Goal: Information Seeking & Learning: Check status

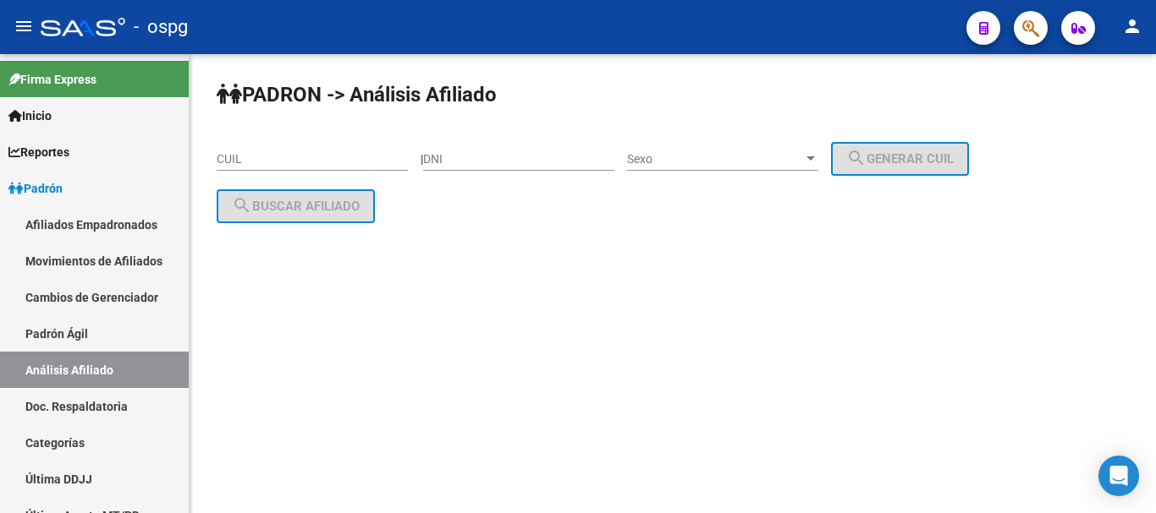
drag, startPoint x: 357, startPoint y: 167, endPoint x: 351, endPoint y: 153, distance: 14.8
click at [357, 166] on div "CUIL" at bounding box center [312, 154] width 191 height 34
click at [351, 153] on input "CUIL" at bounding box center [312, 159] width 191 height 14
paste input "20-38693380-5"
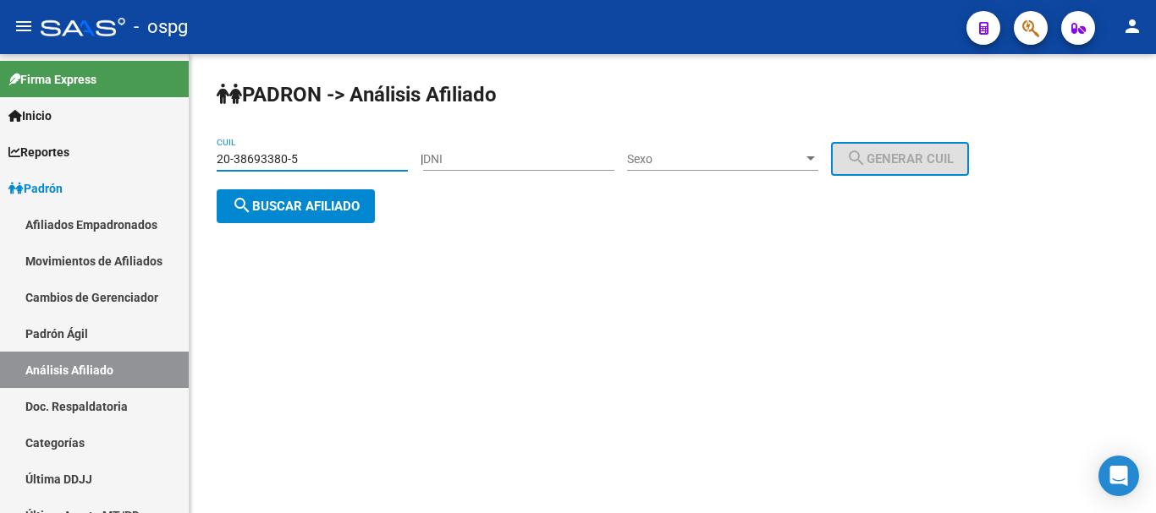
click at [316, 213] on button "search Buscar afiliado" at bounding box center [296, 206] width 158 height 34
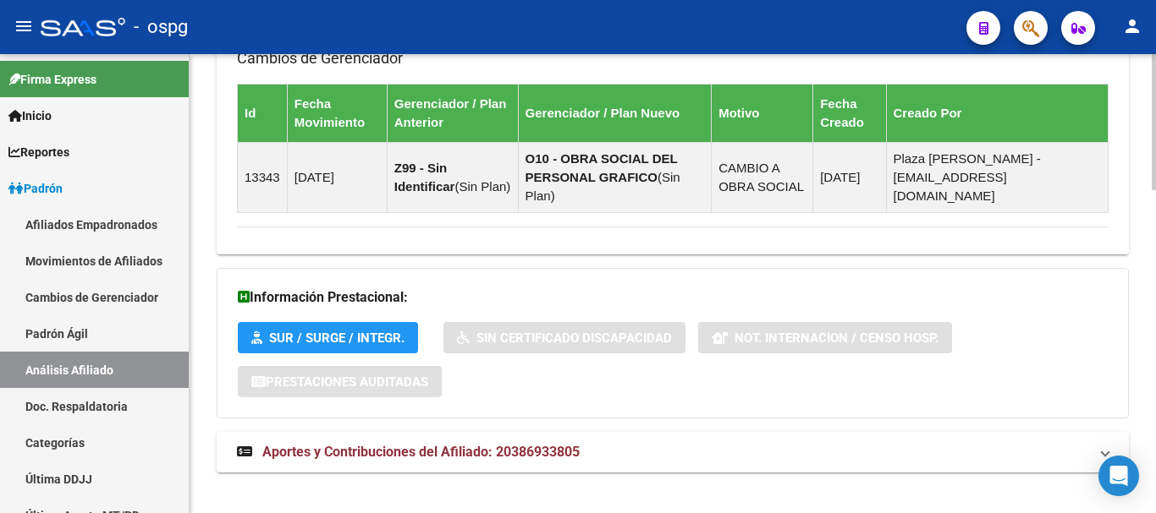
click at [664, 443] on mat-expansion-panel-header "Aportes y Contribuciones del Afiliado: 20386933805" at bounding box center [673, 452] width 912 height 41
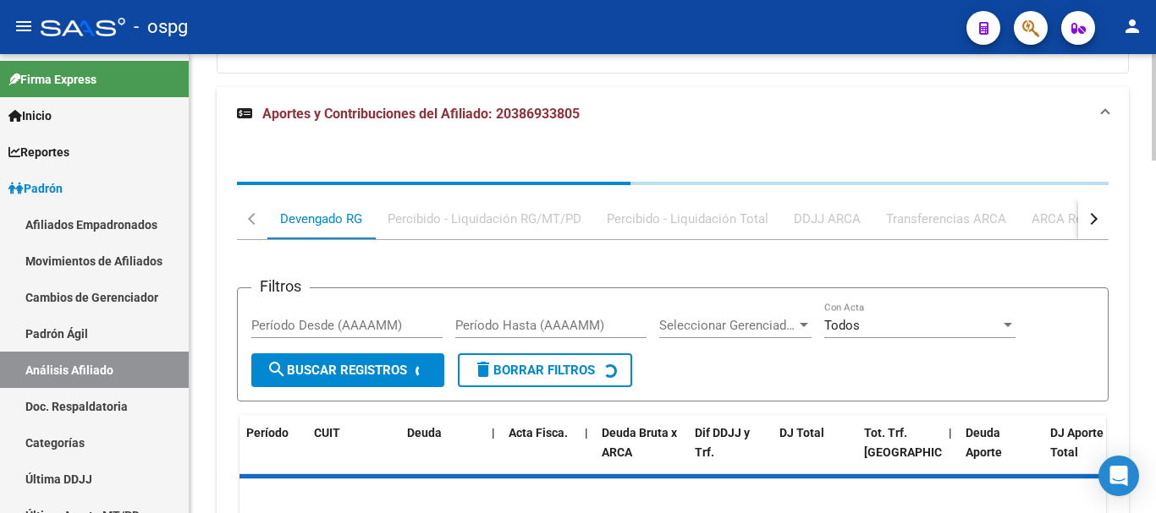
scroll to position [1442, 0]
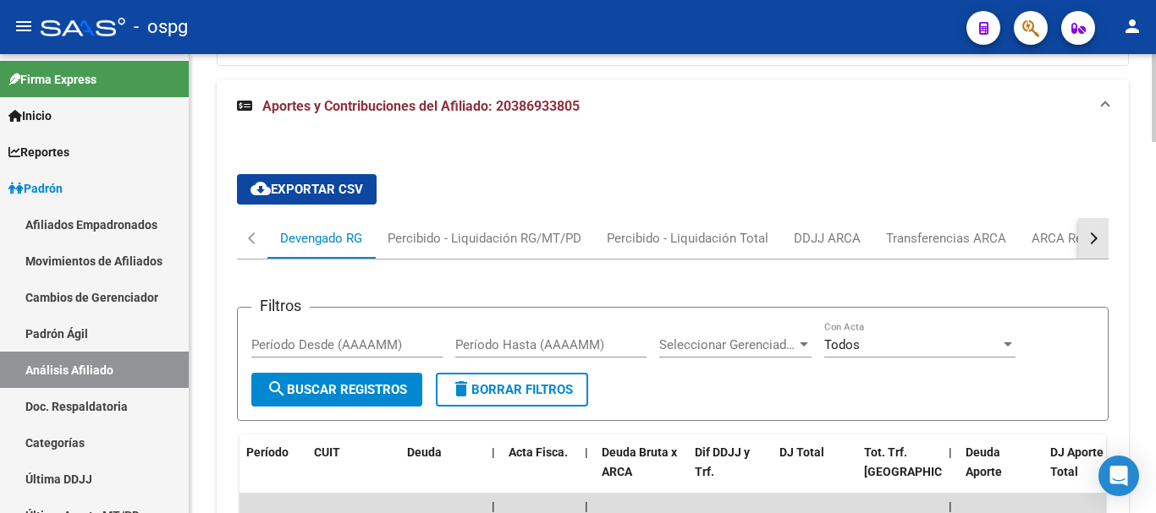
click at [1090, 233] on div "button" at bounding box center [1091, 239] width 12 height 12
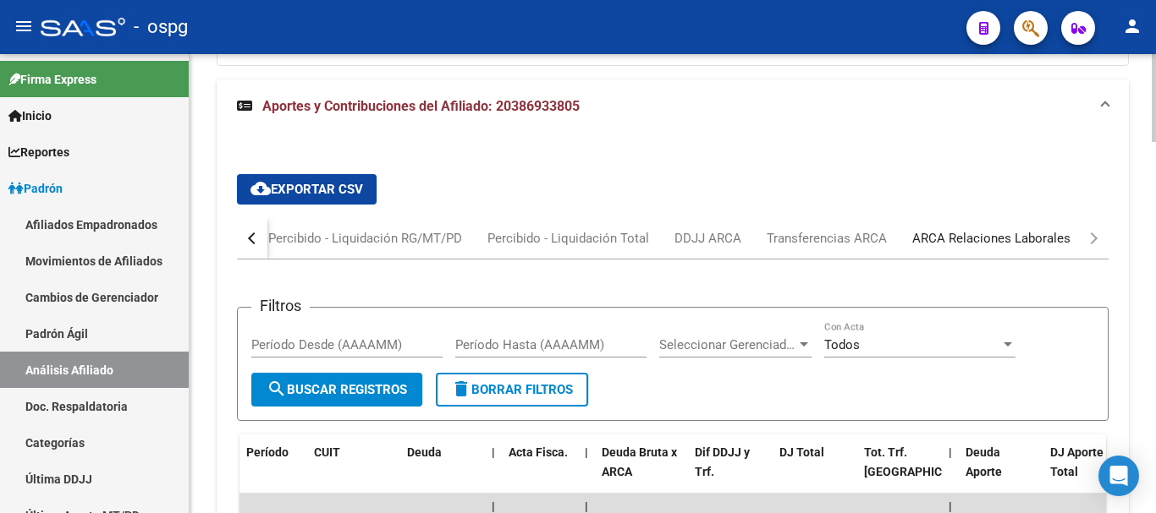
click at [1032, 229] on div "ARCA Relaciones Laborales" at bounding box center [991, 238] width 158 height 19
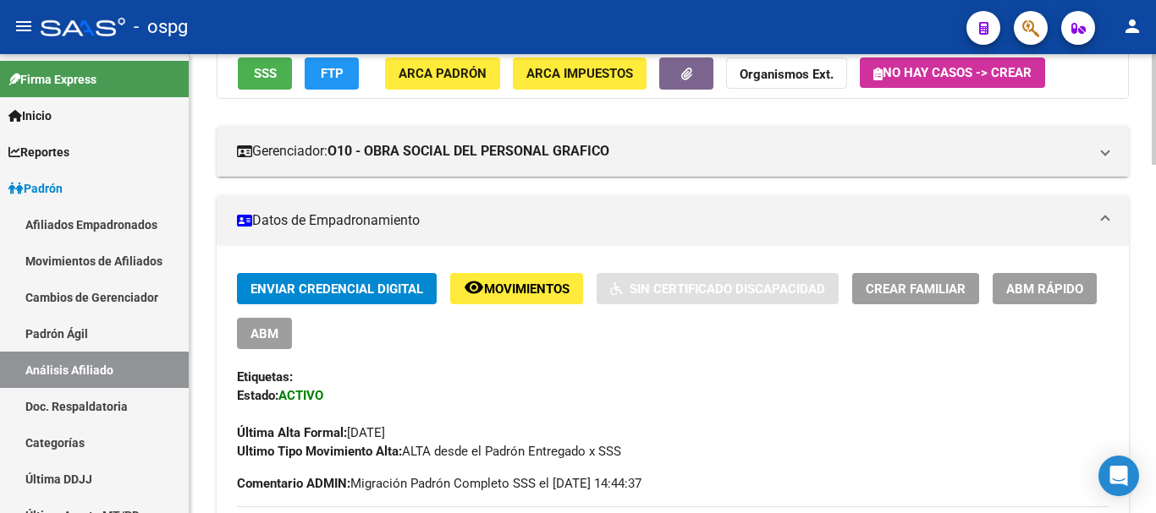
scroll to position [172, 0]
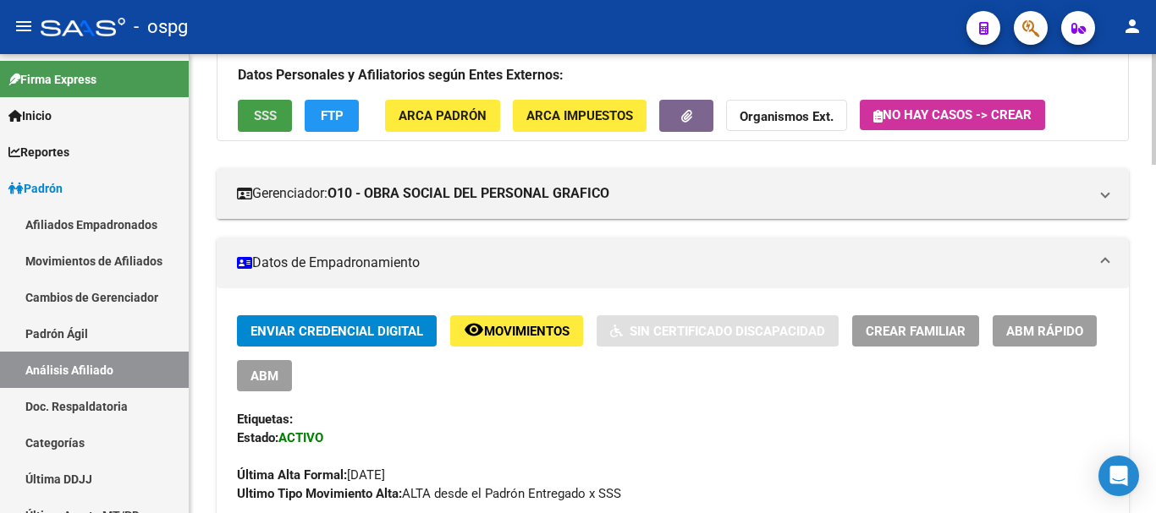
click at [276, 120] on span "SSS" at bounding box center [265, 116] width 23 height 15
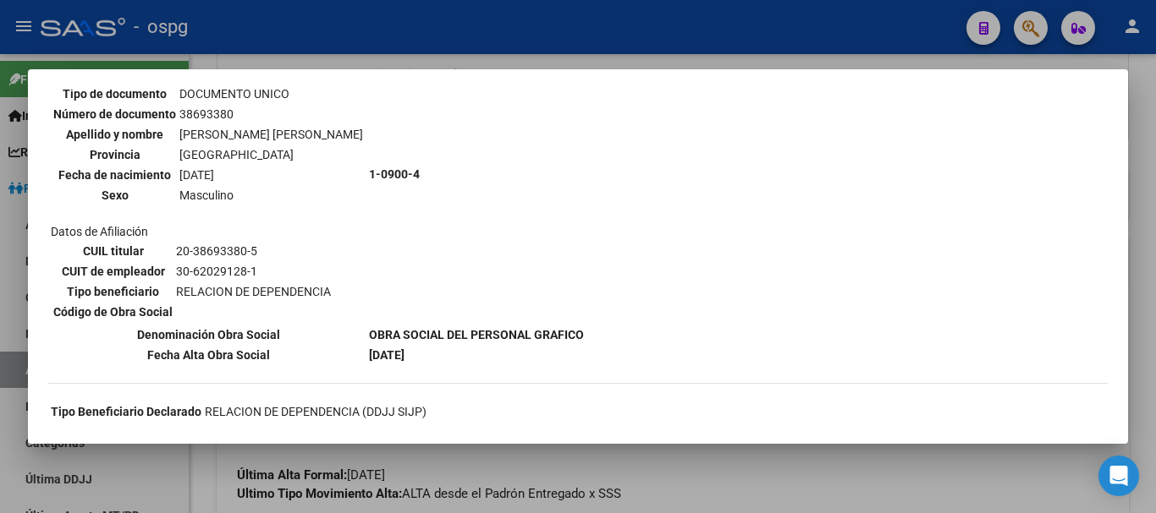
scroll to position [338, 0]
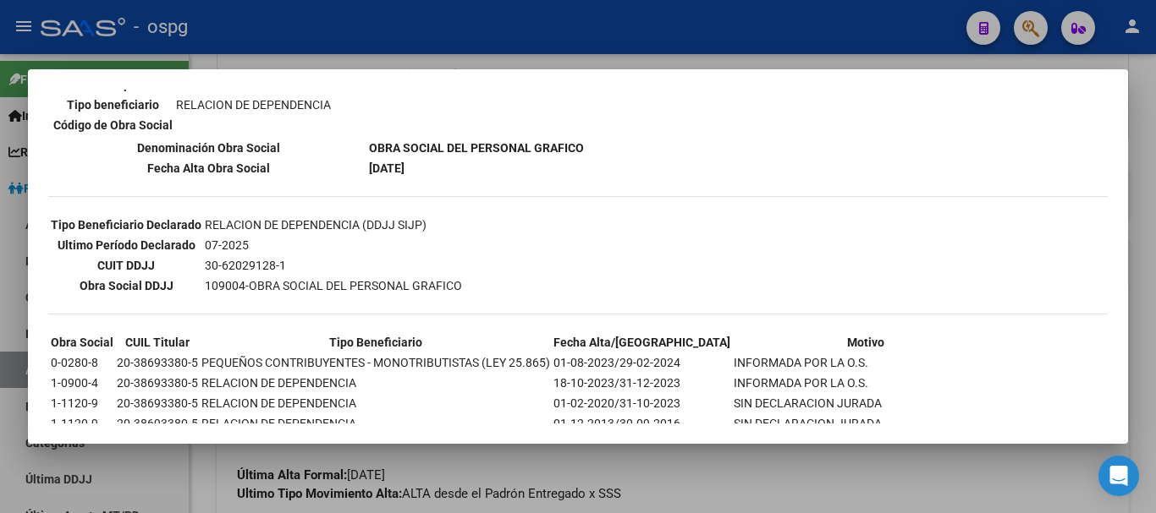
click at [1145, 137] on div at bounding box center [578, 256] width 1156 height 513
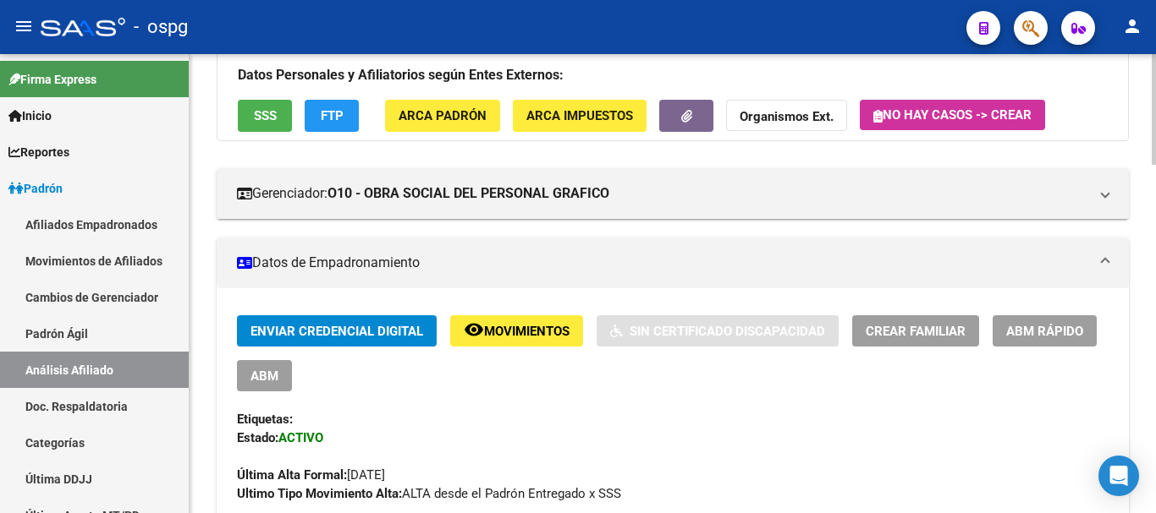
click at [316, 114] on button "FTP" at bounding box center [332, 115] width 54 height 31
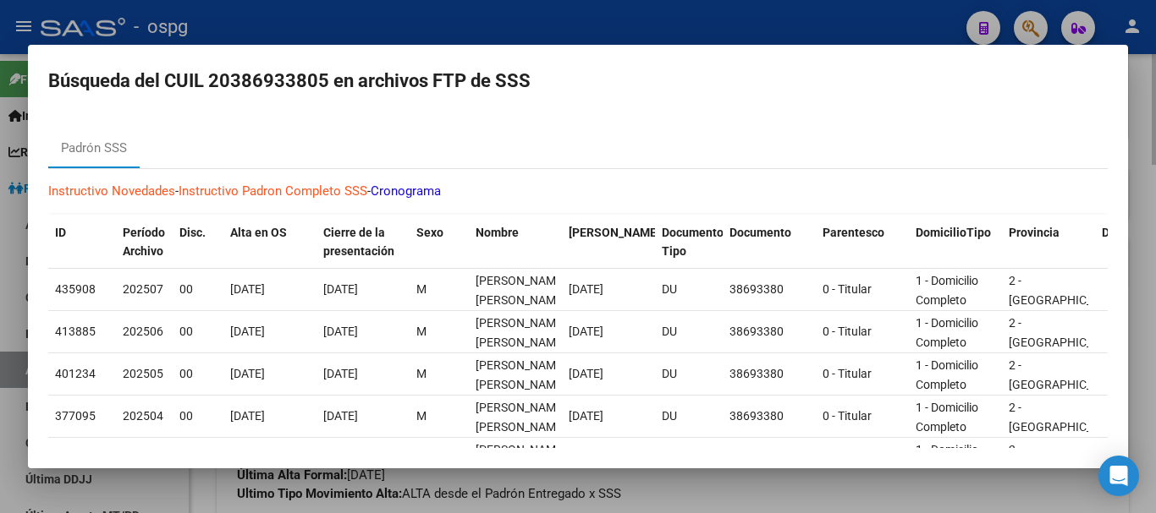
click at [1150, 102] on div at bounding box center [578, 256] width 1156 height 513
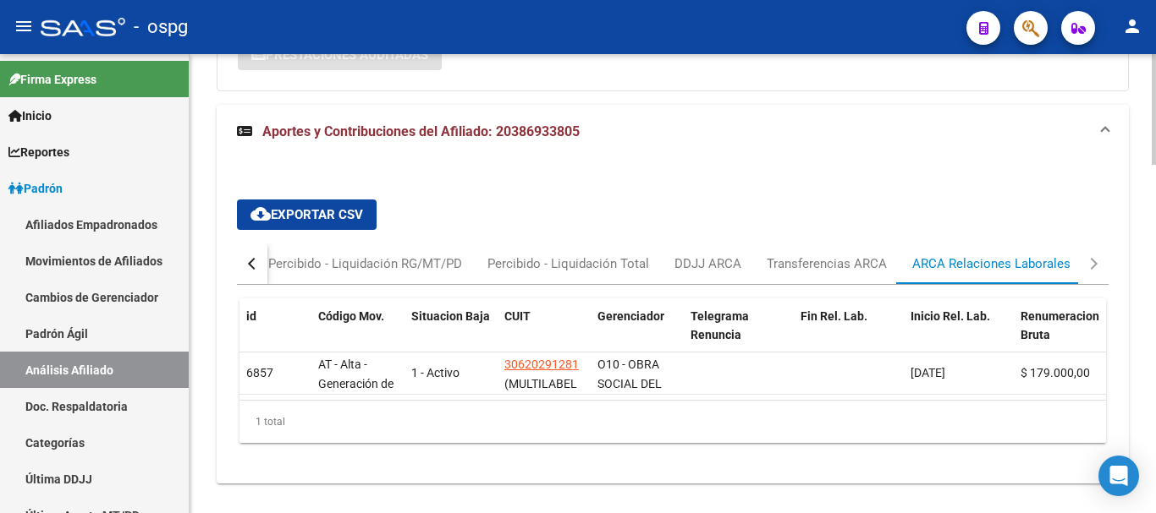
scroll to position [1441, 0]
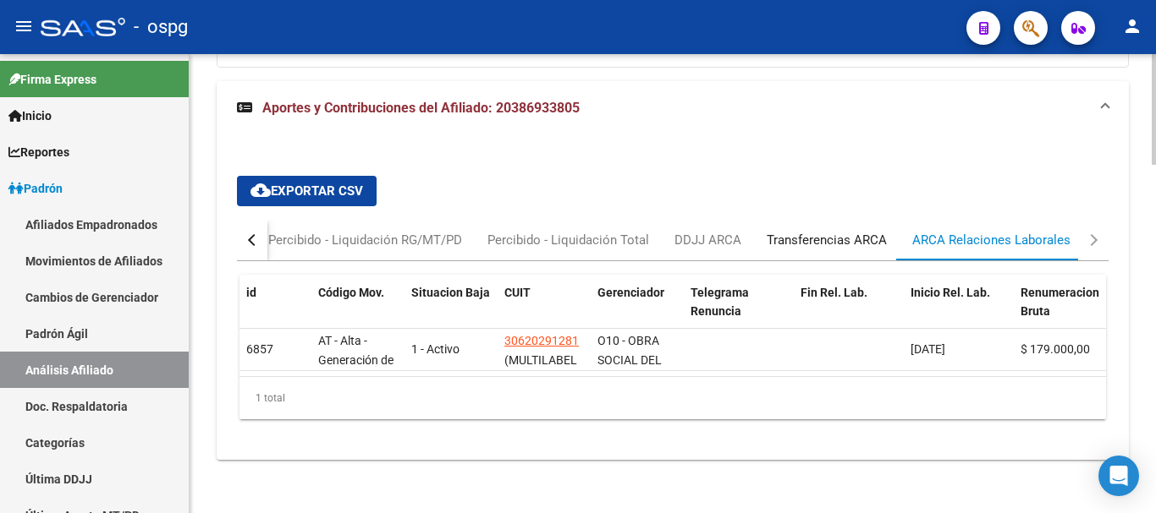
click at [805, 231] on div "Transferencias ARCA" at bounding box center [826, 240] width 120 height 19
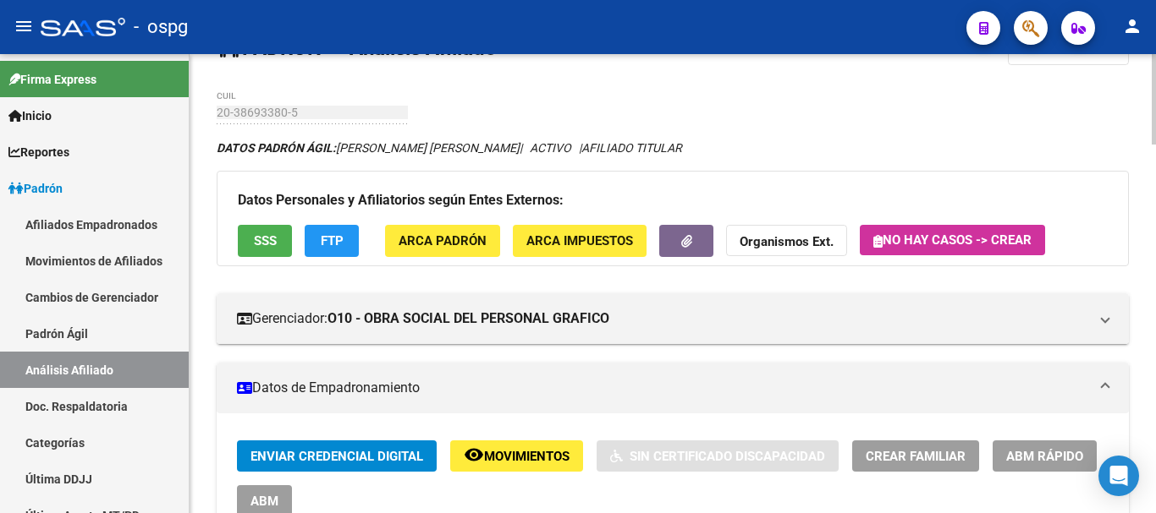
scroll to position [0, 0]
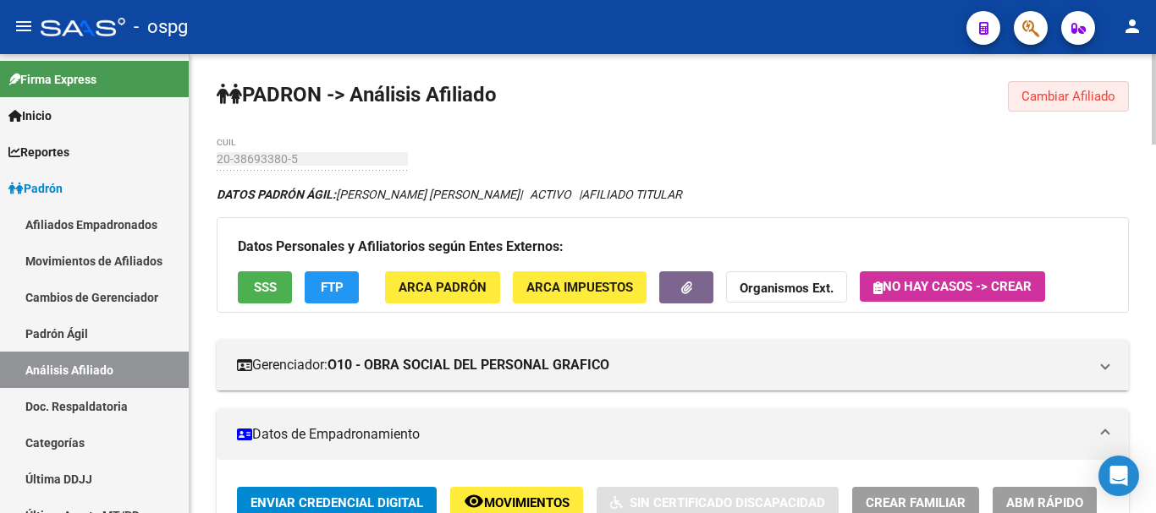
click at [1074, 99] on span "Cambiar Afiliado" at bounding box center [1068, 96] width 94 height 15
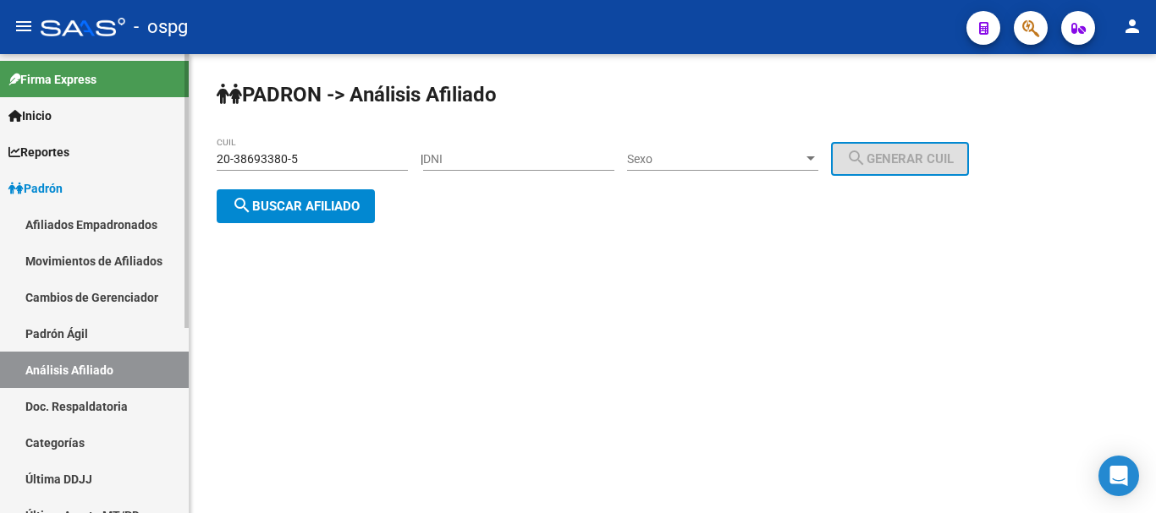
drag, startPoint x: 356, startPoint y: 166, endPoint x: 76, endPoint y: 168, distance: 280.0
click at [76, 168] on mat-sidenav-container "Firma Express Inicio Calendario SSS Instructivos Contacto OS Reportes Ingresos …" at bounding box center [578, 283] width 1156 height 459
paste input "3-37480922-9"
type input "23-37480922-9"
click at [327, 209] on span "search Buscar afiliado" at bounding box center [296, 206] width 128 height 15
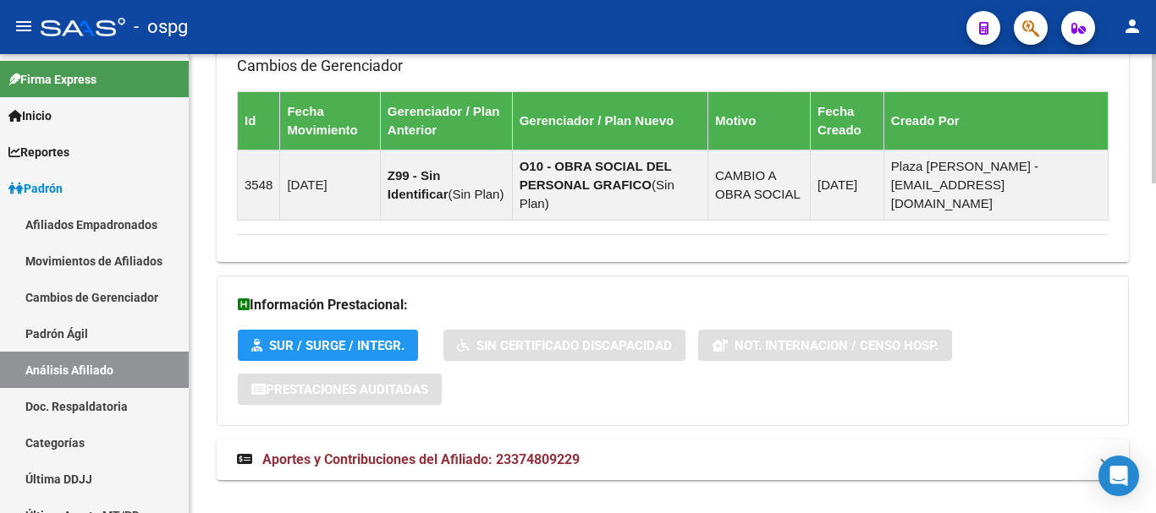
scroll to position [1172, 0]
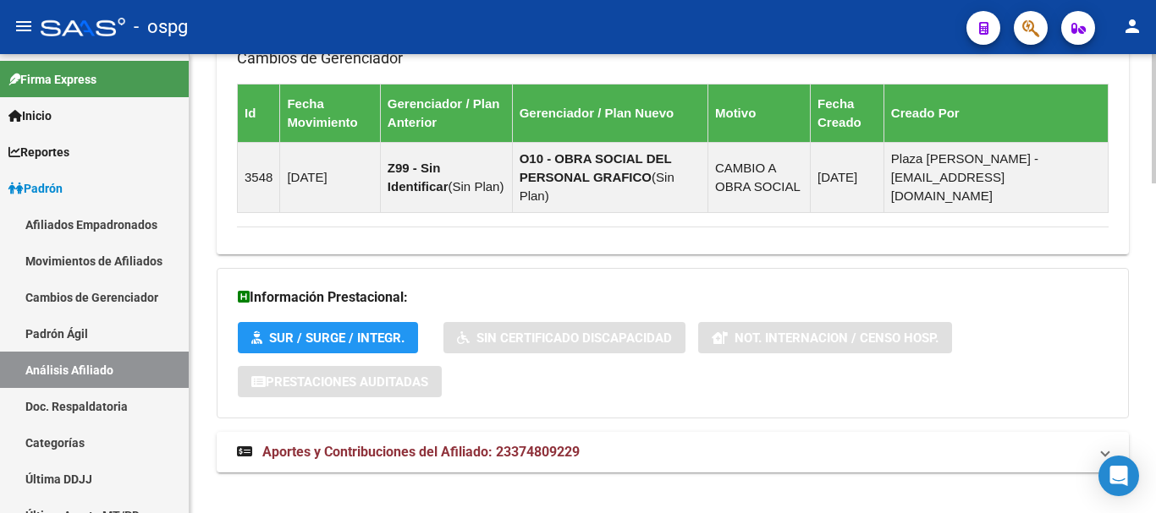
drag, startPoint x: 501, startPoint y: 432, endPoint x: 914, endPoint y: 385, distance: 415.5
click at [508, 444] on span "Aportes y Contribuciones del Afiliado: 23374809229" at bounding box center [420, 452] width 317 height 16
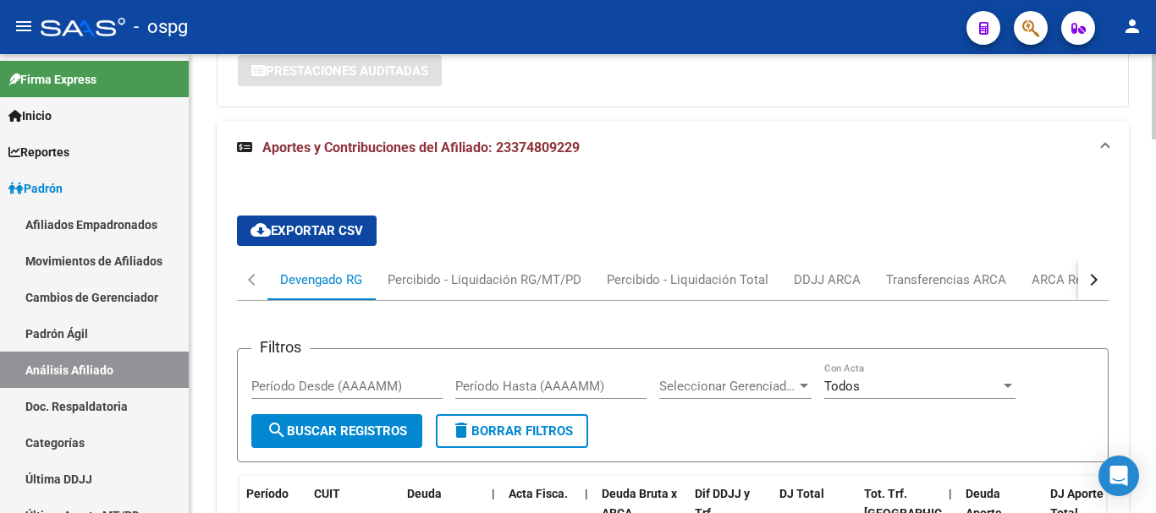
scroll to position [1440, 0]
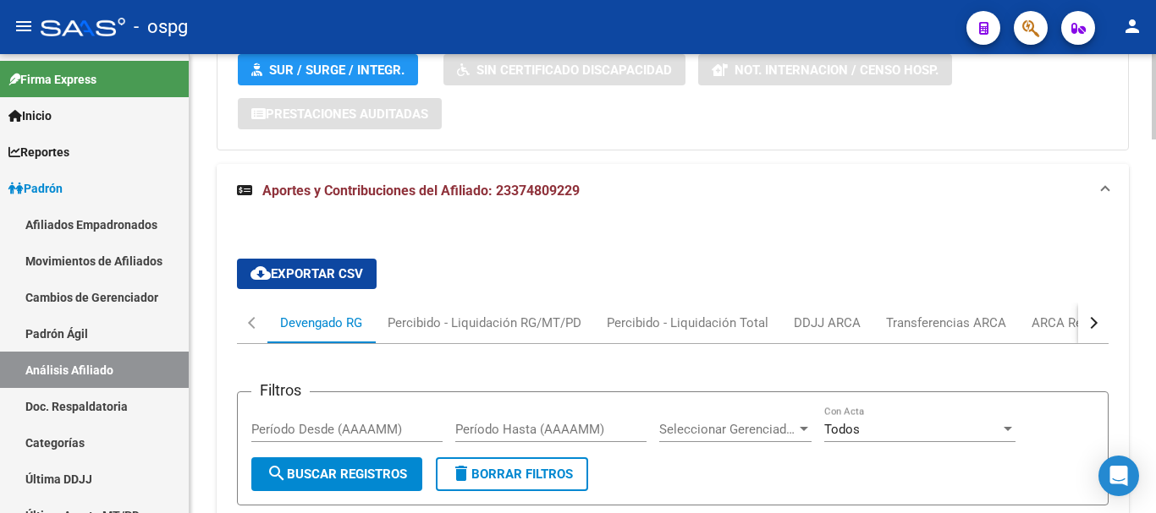
click at [1096, 317] on div "button" at bounding box center [1091, 323] width 12 height 12
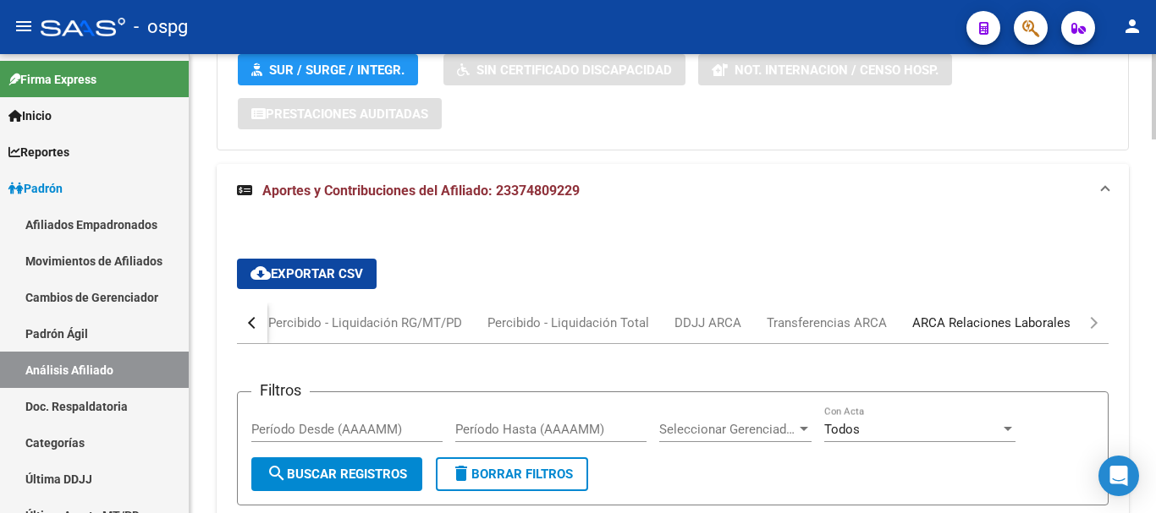
click at [1035, 314] on div "ARCA Relaciones Laborales" at bounding box center [991, 323] width 158 height 19
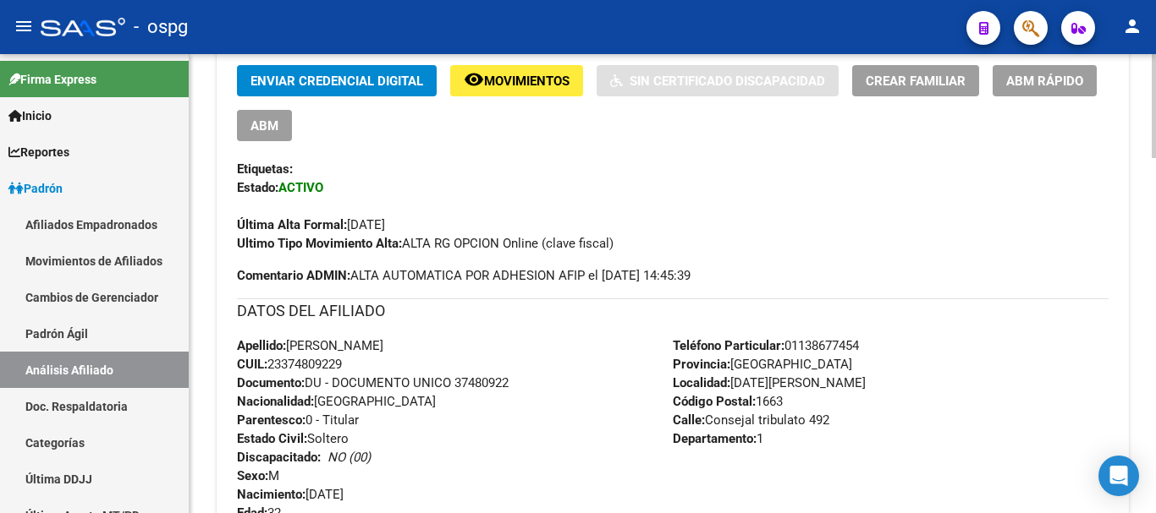
scroll to position [423, 0]
click at [1018, 90] on button "ABM Rápido" at bounding box center [1044, 79] width 104 height 31
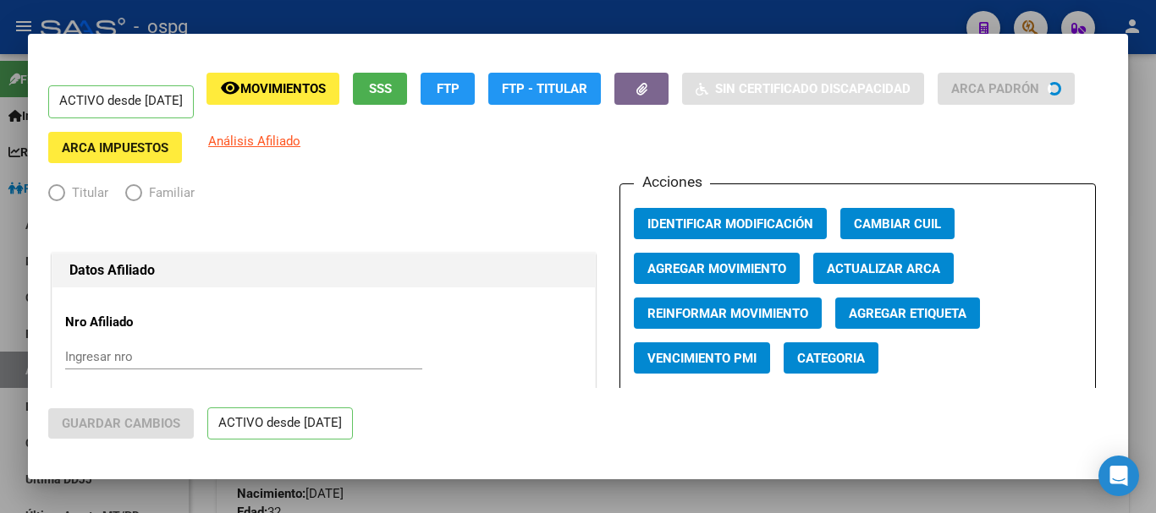
radio input "true"
type input "30-64636267-5"
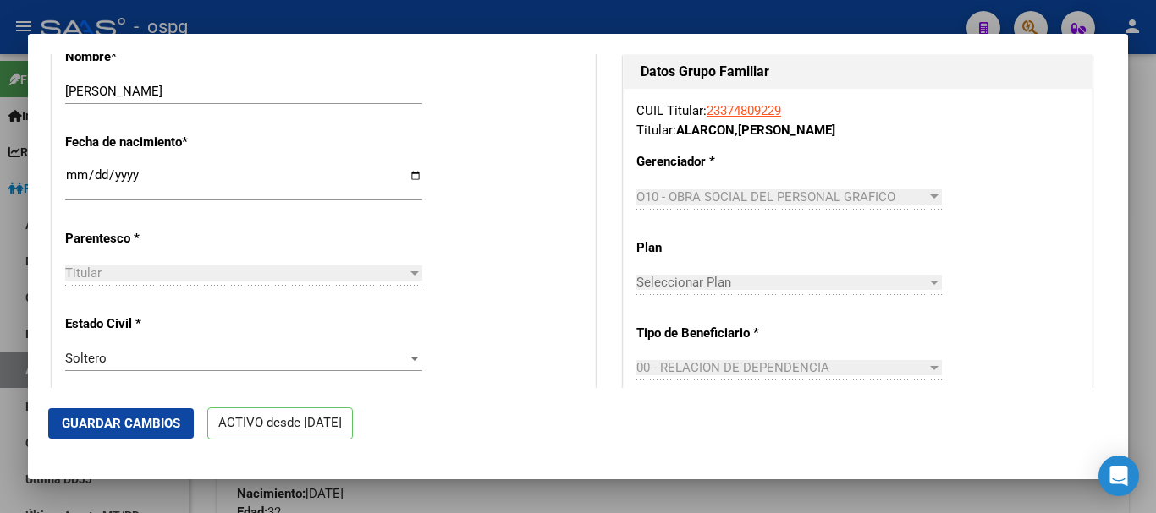
scroll to position [677, 0]
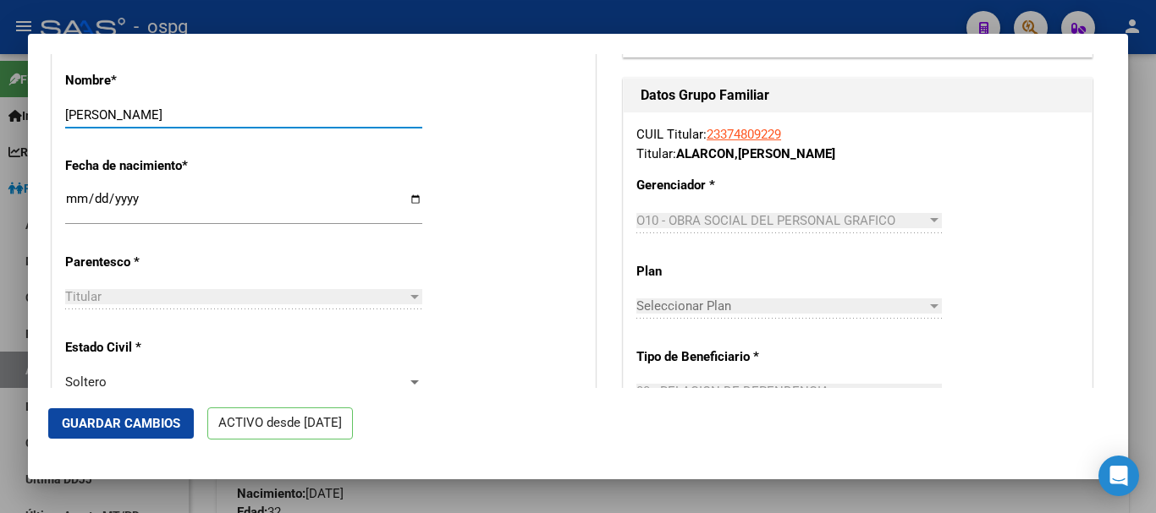
drag, startPoint x: 141, startPoint y: 125, endPoint x: 240, endPoint y: 133, distance: 99.3
click at [240, 123] on input "[PERSON_NAME]" at bounding box center [243, 114] width 357 height 15
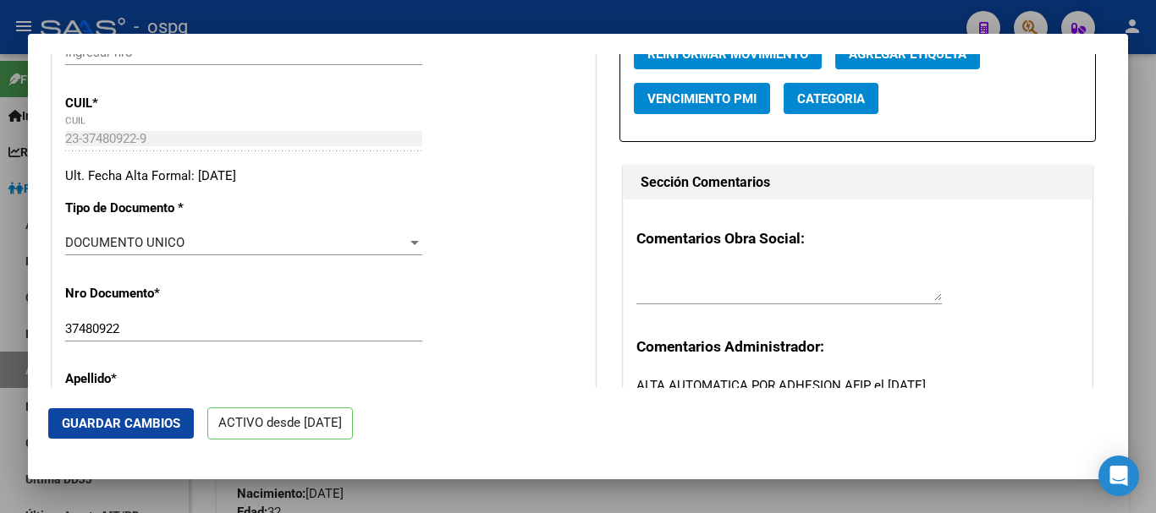
scroll to position [85, 0]
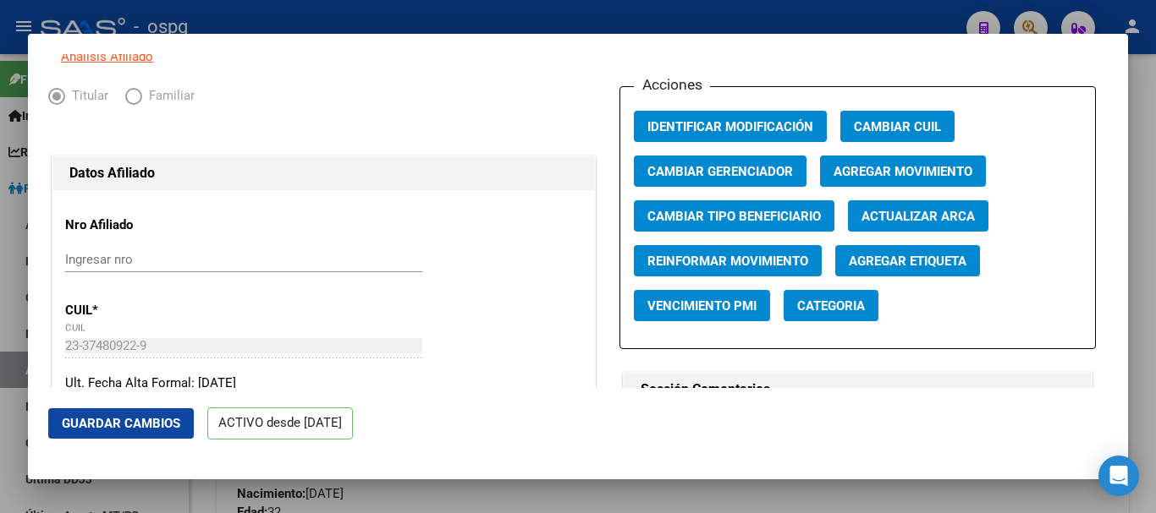
type input "[PERSON_NAME]"
click at [977, 182] on button "Agregar Movimiento" at bounding box center [903, 171] width 166 height 31
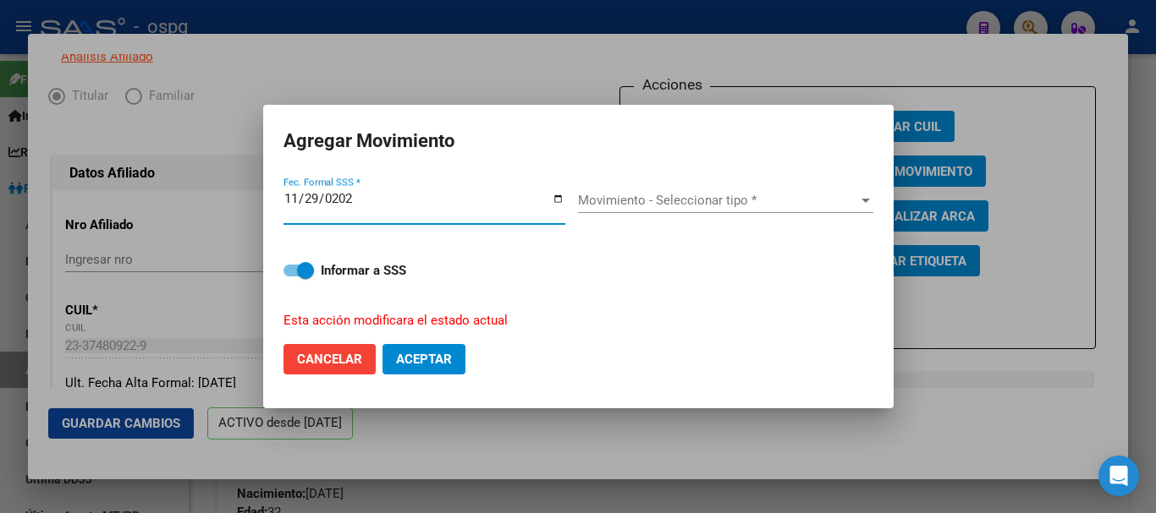
type input "[DATE]"
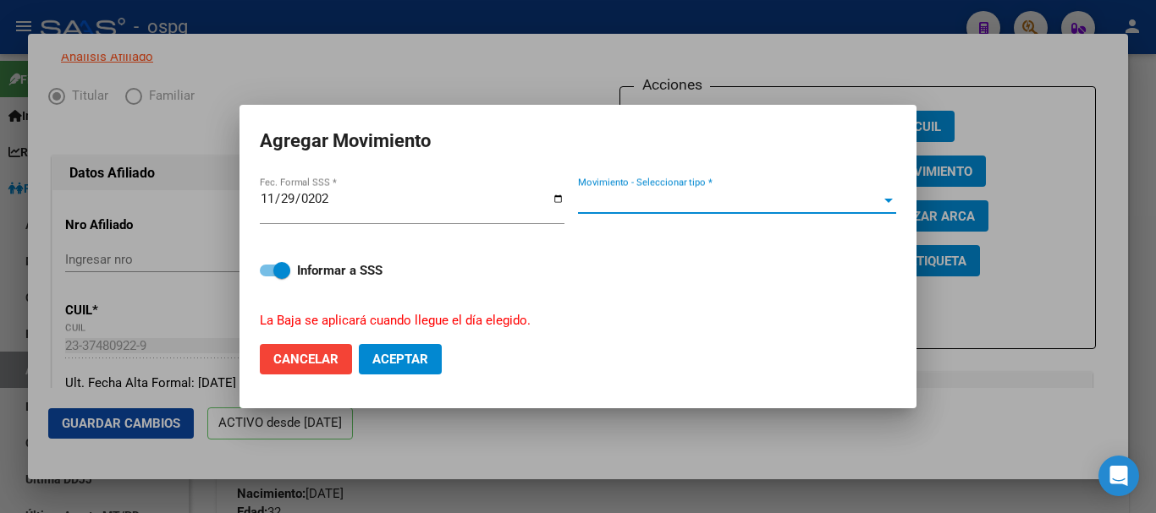
click at [664, 204] on span "Movimiento - Seleccionar tipo *" at bounding box center [729, 200] width 303 height 15
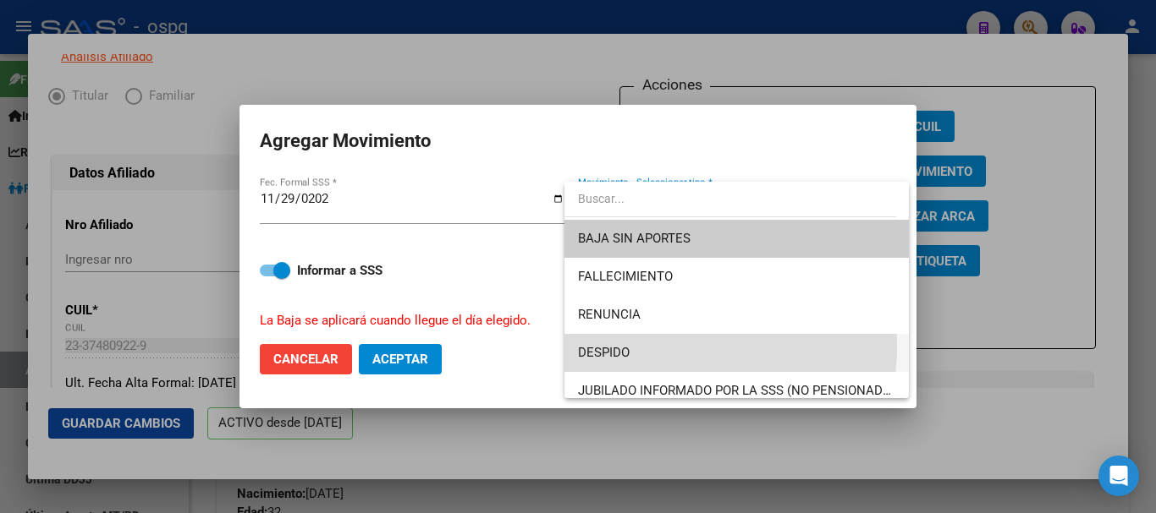
click at [631, 346] on span "DESPIDO" at bounding box center [736, 353] width 317 height 38
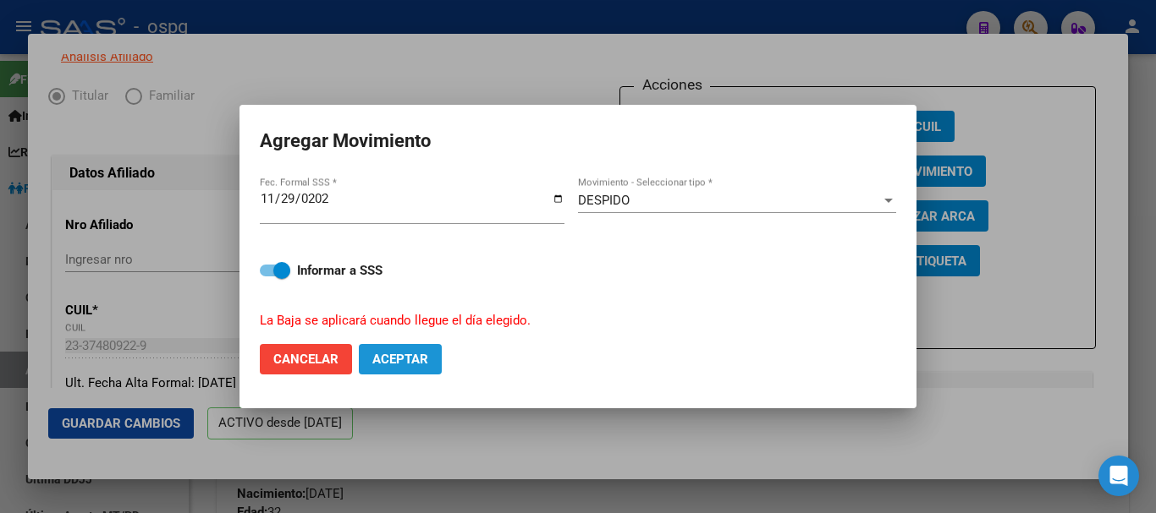
click at [409, 367] on button "Aceptar" at bounding box center [400, 359] width 83 height 30
checkbox input "false"
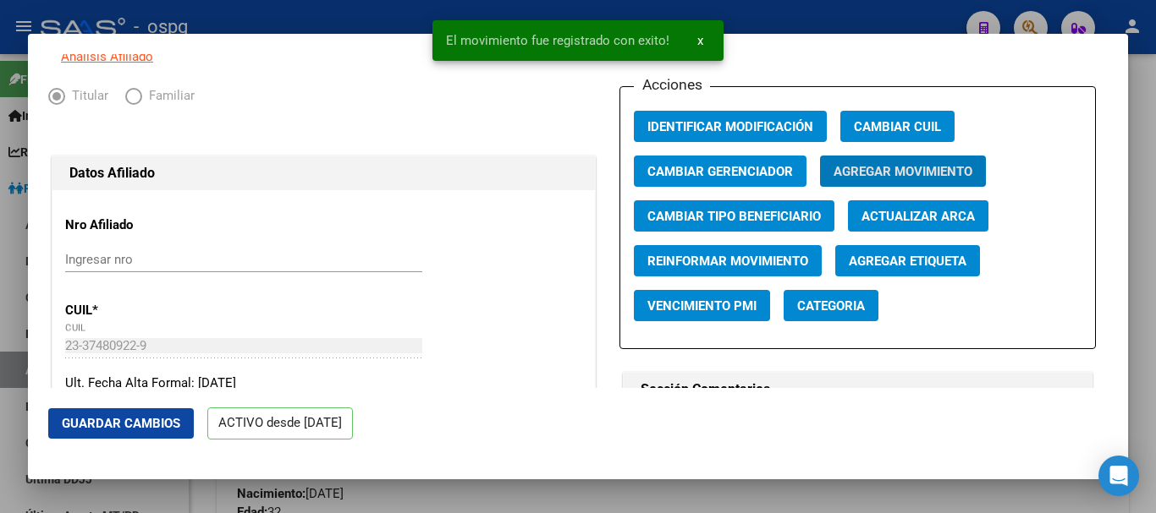
click at [133, 415] on button "Guardar Cambios" at bounding box center [121, 424] width 146 height 30
click at [1146, 135] on div at bounding box center [578, 256] width 1156 height 513
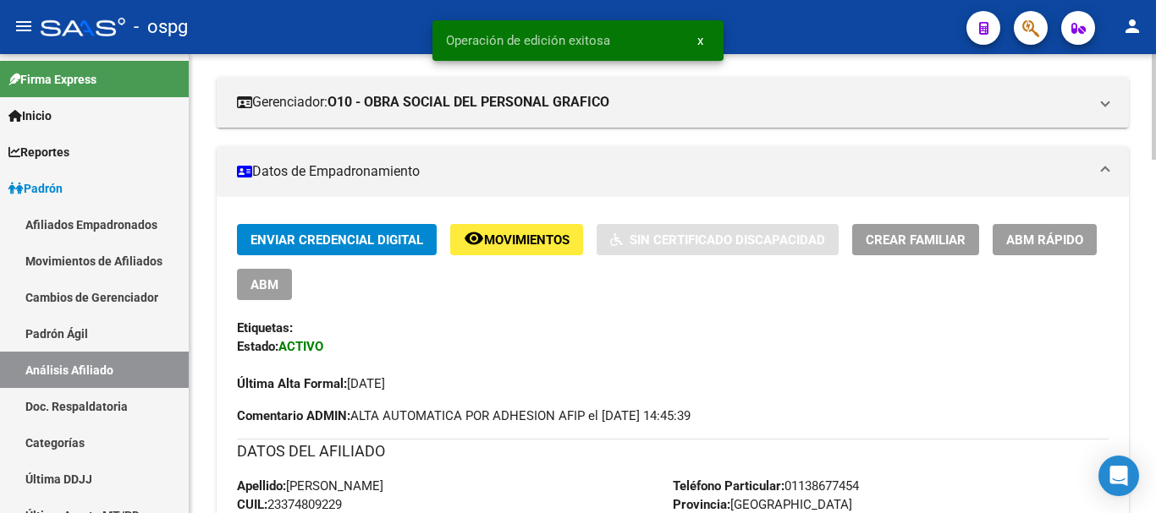
scroll to position [0, 0]
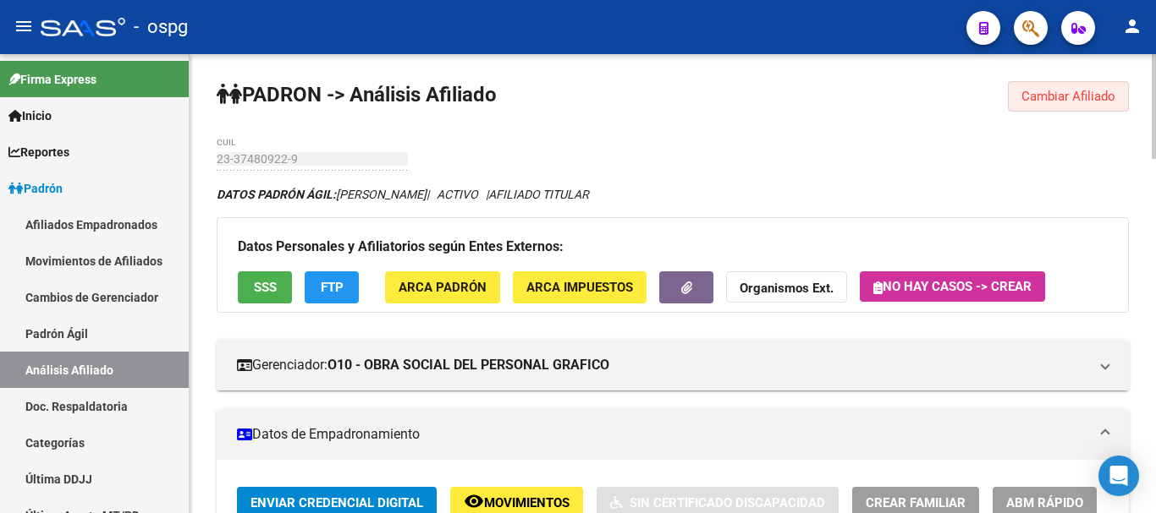
drag, startPoint x: 1102, startPoint y: 102, endPoint x: 935, endPoint y: 139, distance: 171.4
click at [1098, 104] on button "Cambiar Afiliado" at bounding box center [1068, 96] width 121 height 30
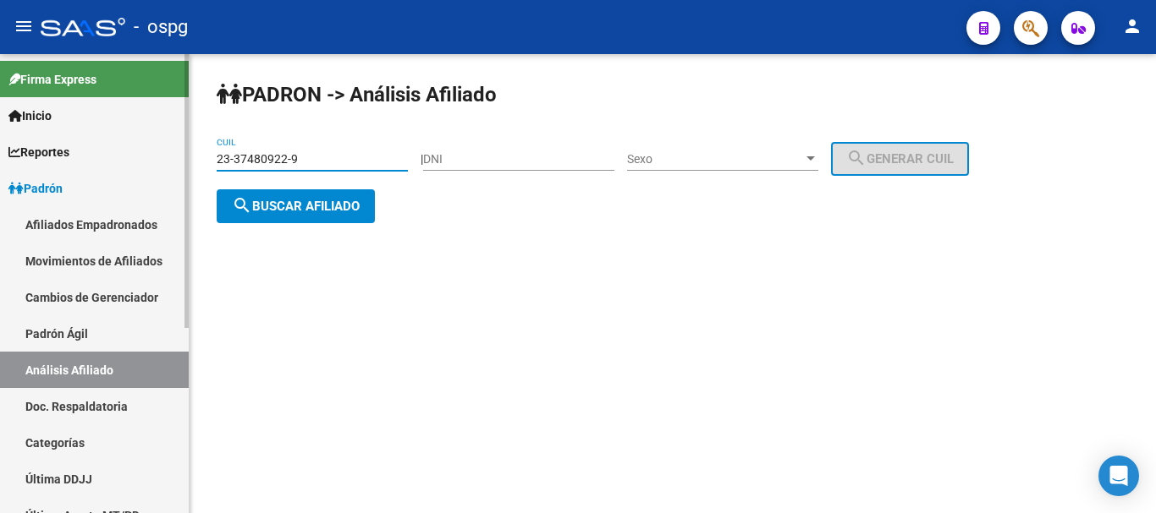
drag, startPoint x: 340, startPoint y: 162, endPoint x: 167, endPoint y: 175, distance: 173.9
click at [126, 173] on mat-sidenav-container "Firma Express Inicio Calendario SSS Instructivos Contacto OS Reportes Ingresos …" at bounding box center [578, 283] width 1156 height 459
paste input "7-94564604-2"
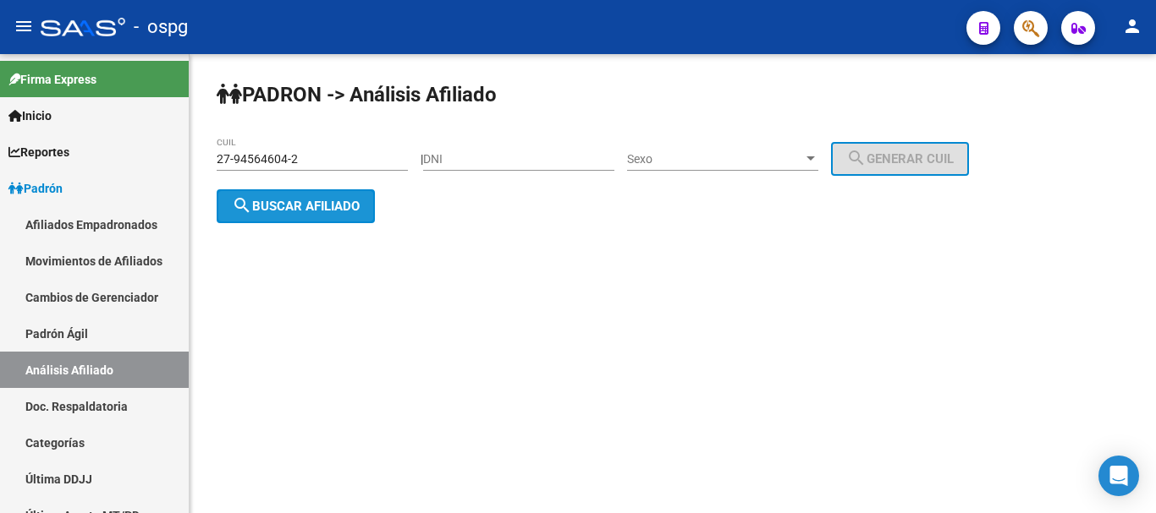
click at [307, 206] on span "search Buscar afiliado" at bounding box center [296, 206] width 128 height 15
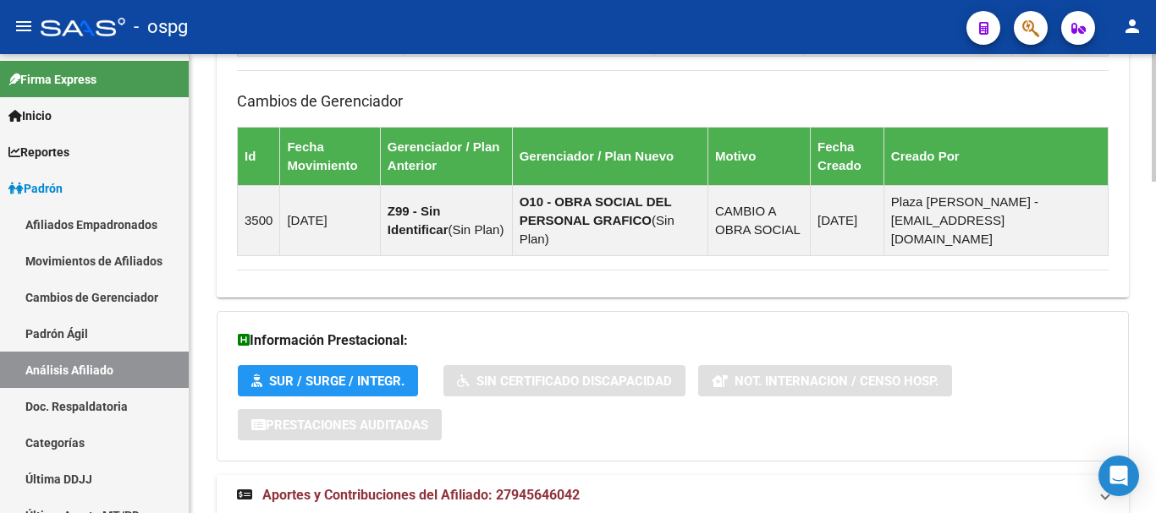
scroll to position [1190, 0]
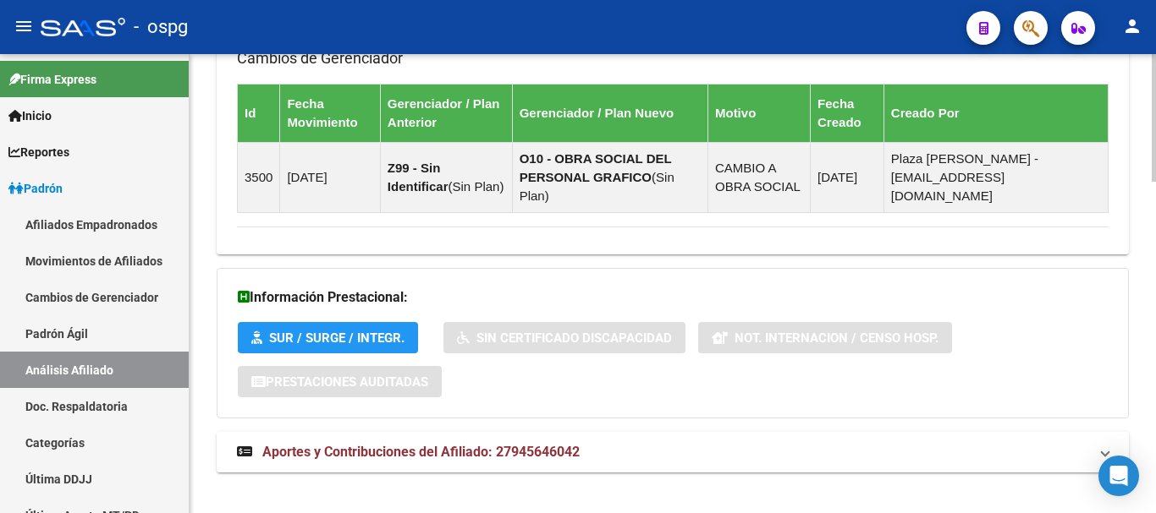
click at [494, 444] on span "Aportes y Contribuciones del Afiliado: 27945646042" at bounding box center [420, 452] width 317 height 16
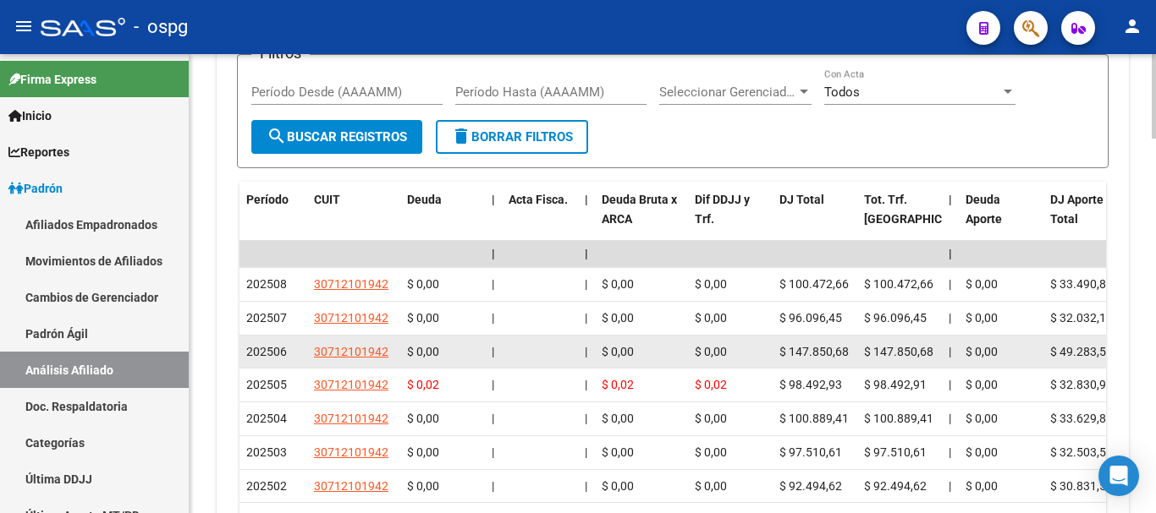
scroll to position [1797, 0]
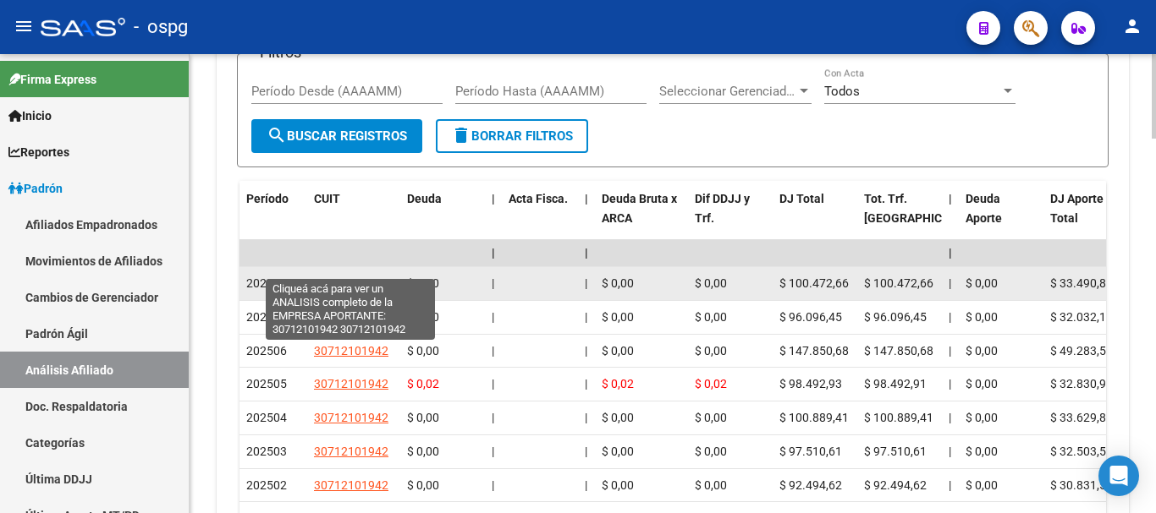
click at [360, 277] on span "30712101942" at bounding box center [351, 284] width 74 height 14
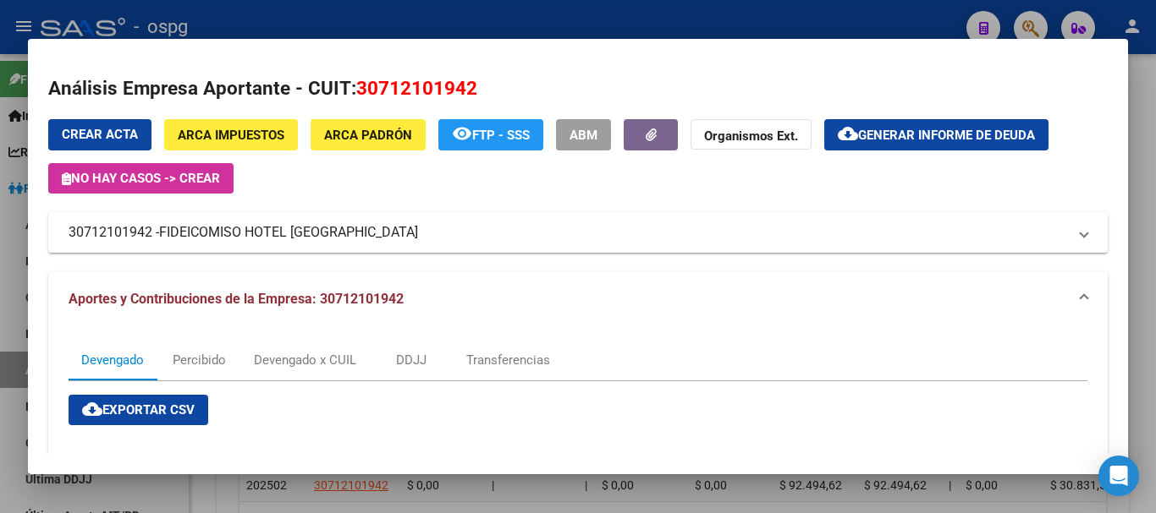
click at [1142, 305] on div at bounding box center [578, 256] width 1156 height 513
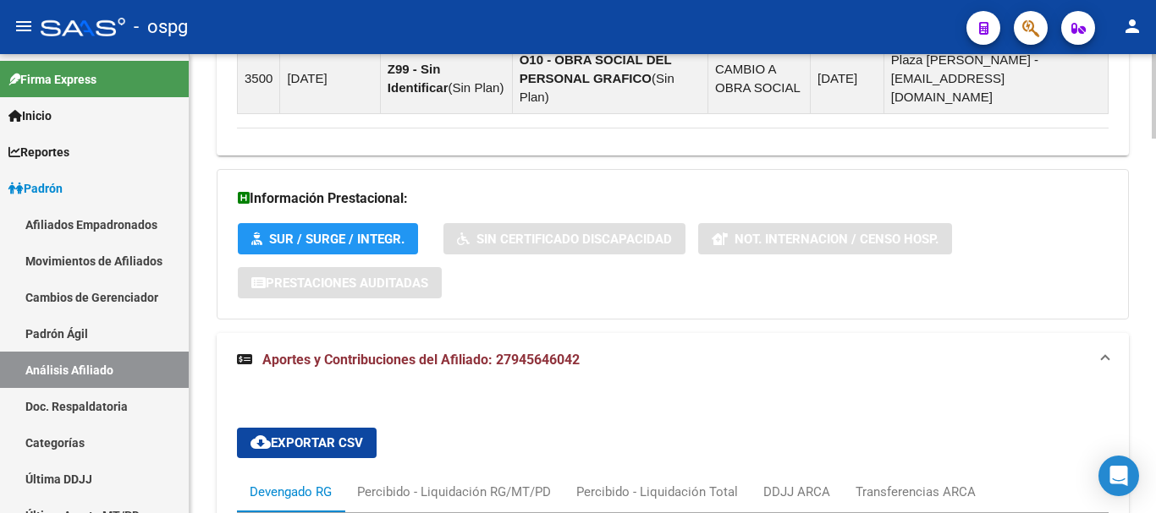
scroll to position [0, 0]
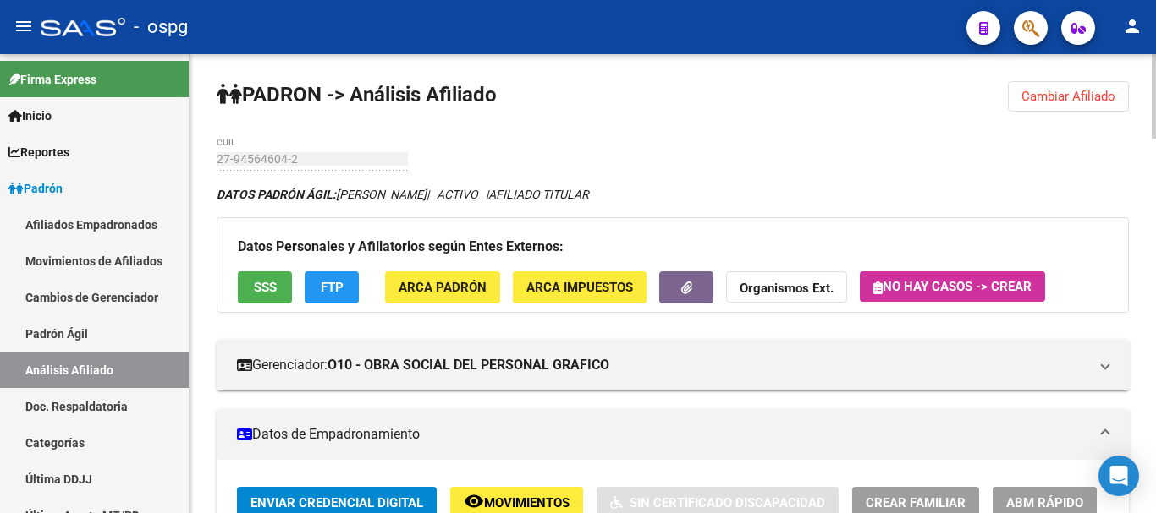
click at [1153, 80] on div at bounding box center [1153, 96] width 4 height 85
click at [1090, 101] on span "Cambiar Afiliado" at bounding box center [1068, 96] width 94 height 15
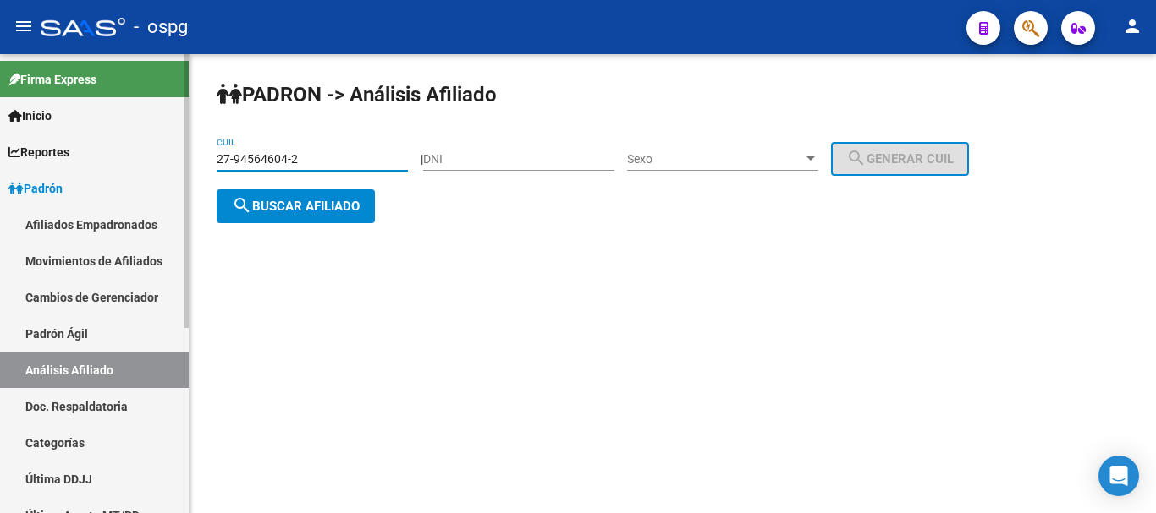
drag, startPoint x: 361, startPoint y: 157, endPoint x: 157, endPoint y: 167, distance: 204.1
click at [135, 166] on mat-sidenav-container "Firma Express Inicio Calendario SSS Instructivos Contacto OS Reportes Ingresos …" at bounding box center [578, 283] width 1156 height 459
paste input "32565943-8"
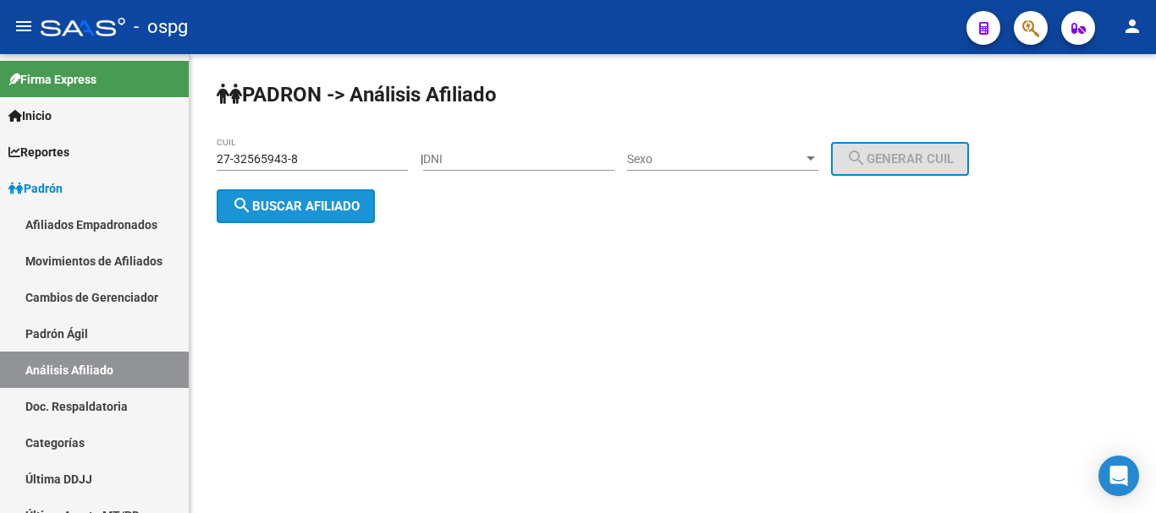
click at [349, 207] on span "search Buscar afiliado" at bounding box center [296, 206] width 128 height 15
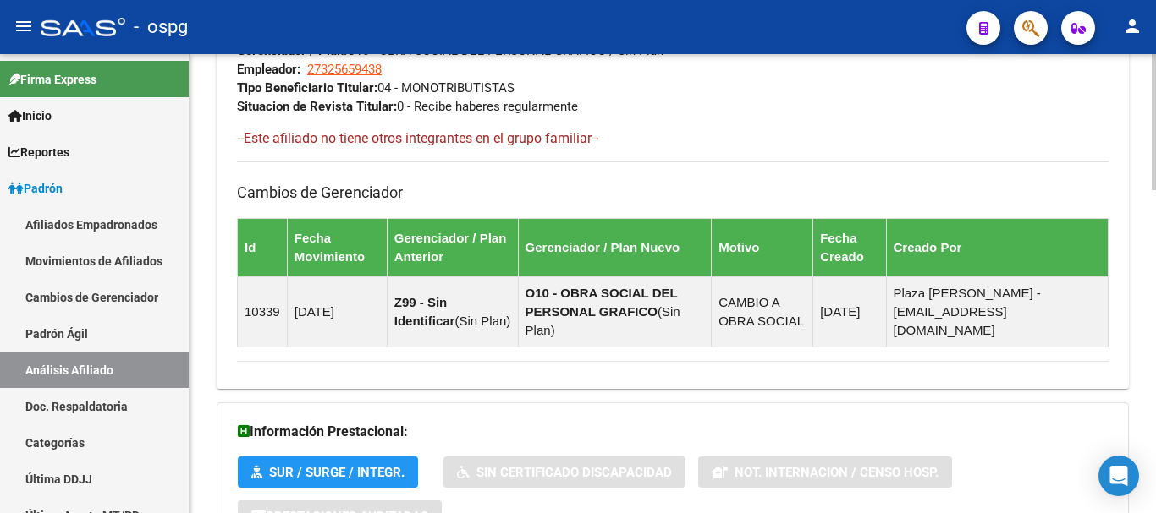
scroll to position [1090, 0]
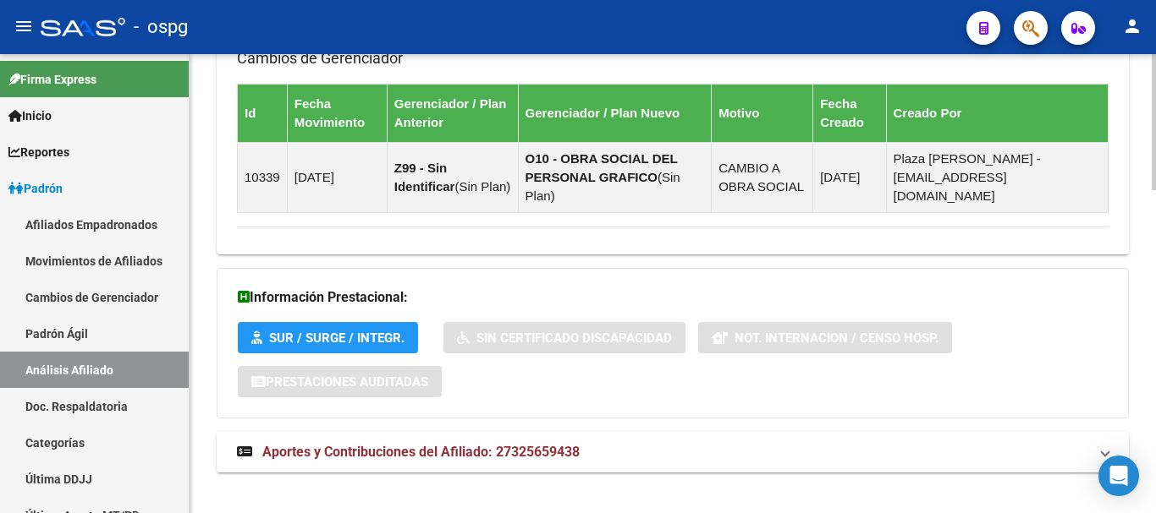
click at [323, 444] on span "Aportes y Contribuciones del Afiliado: 27325659438" at bounding box center [420, 452] width 317 height 16
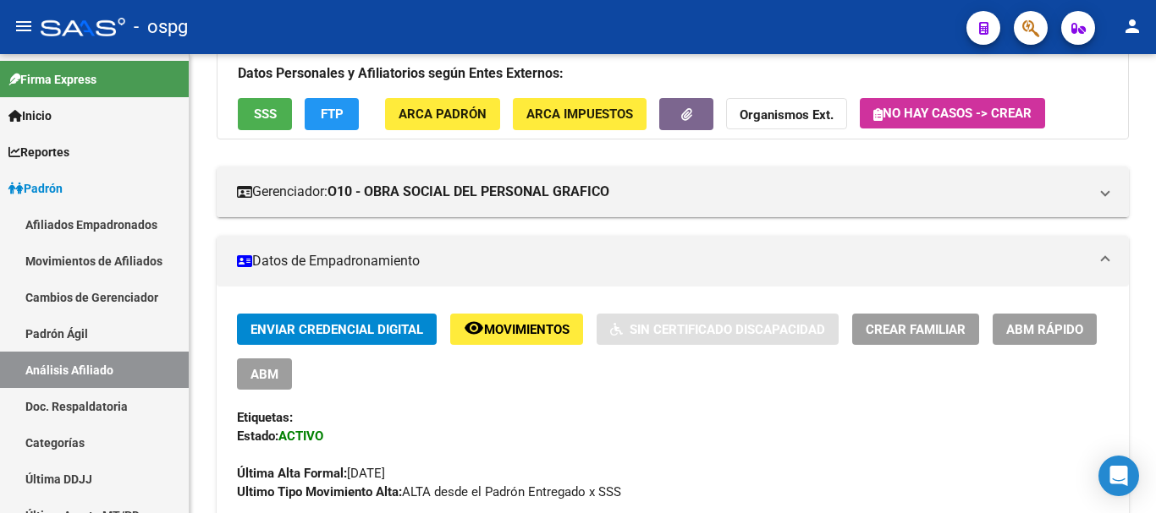
scroll to position [0, 0]
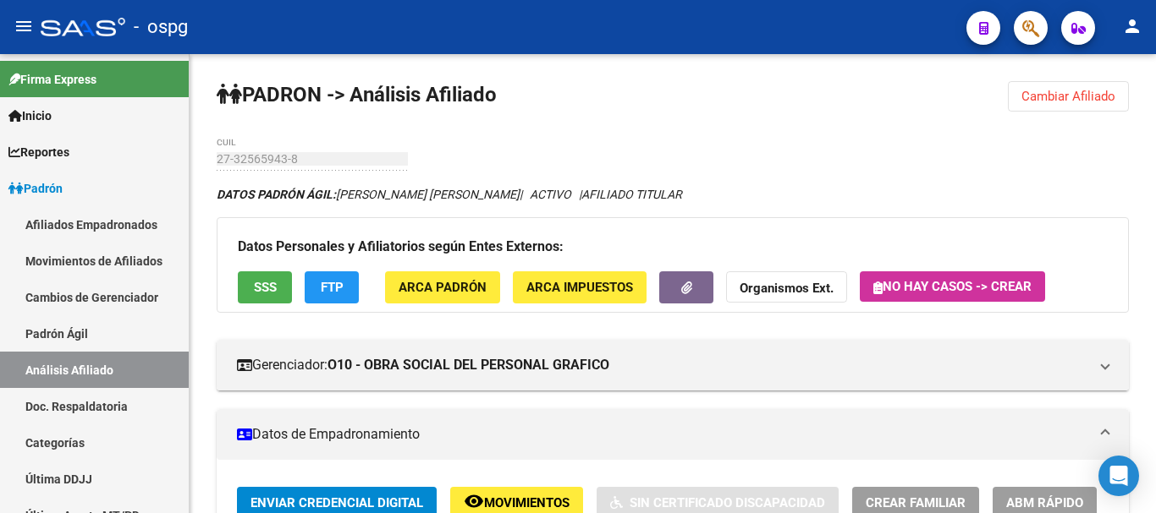
drag, startPoint x: 1150, startPoint y: 149, endPoint x: 1138, endPoint y: 34, distance: 115.7
click at [1152, 32] on div "menu - ospg person Firma Express Inicio Calendario SSS Instructivos Contacto OS…" at bounding box center [578, 256] width 1156 height 513
click at [1100, 98] on span "Cambiar Afiliado" at bounding box center [1068, 96] width 94 height 15
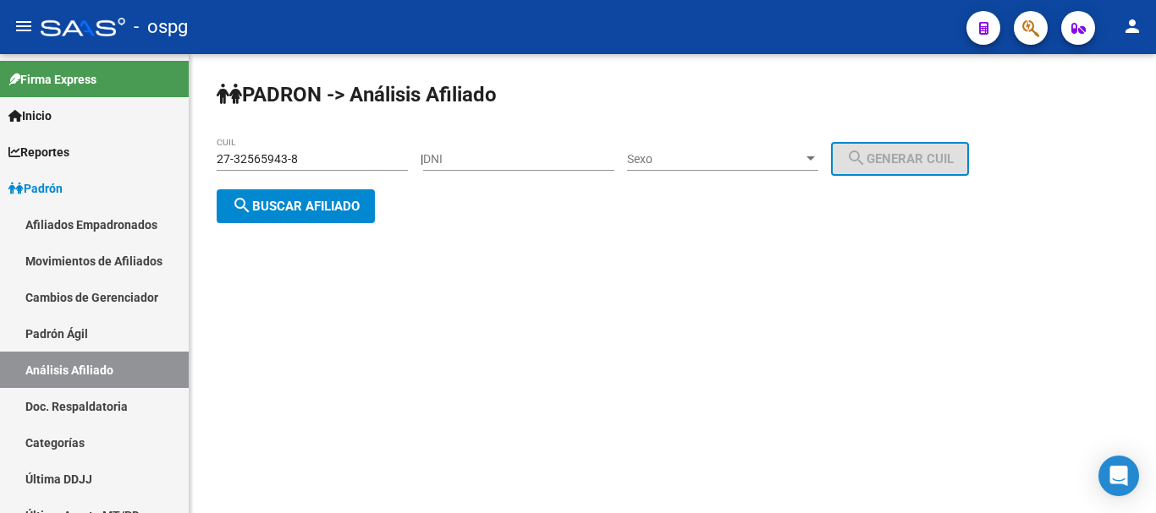
click at [308, 161] on input "27-32565943-8" at bounding box center [312, 159] width 191 height 14
drag, startPoint x: 345, startPoint y: 161, endPoint x: 106, endPoint y: 162, distance: 239.4
click at [106, 162] on mat-sidenav-container "Firma Express Inicio Calendario SSS Instructivos Contacto OS Reportes Ingresos …" at bounding box center [578, 283] width 1156 height 459
drag, startPoint x: 321, startPoint y: 166, endPoint x: 269, endPoint y: 154, distance: 53.8
click at [266, 157] on input "27-32565943-8" at bounding box center [312, 159] width 191 height 14
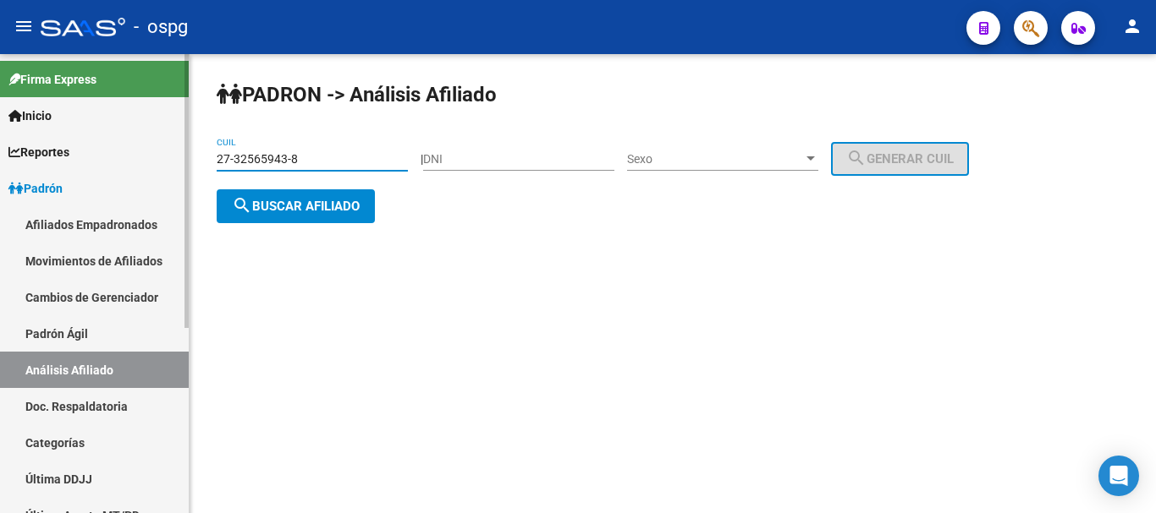
drag, startPoint x: 301, startPoint y: 155, endPoint x: 70, endPoint y: 162, distance: 231.1
click at [70, 162] on mat-sidenav-container "Firma Express Inicio Calendario SSS Instructivos Contacto OS Reportes Ingresos …" at bounding box center [578, 283] width 1156 height 459
paste input "22645310-0"
type input "27-22645310-0"
click at [283, 206] on span "search Buscar afiliado" at bounding box center [296, 206] width 128 height 15
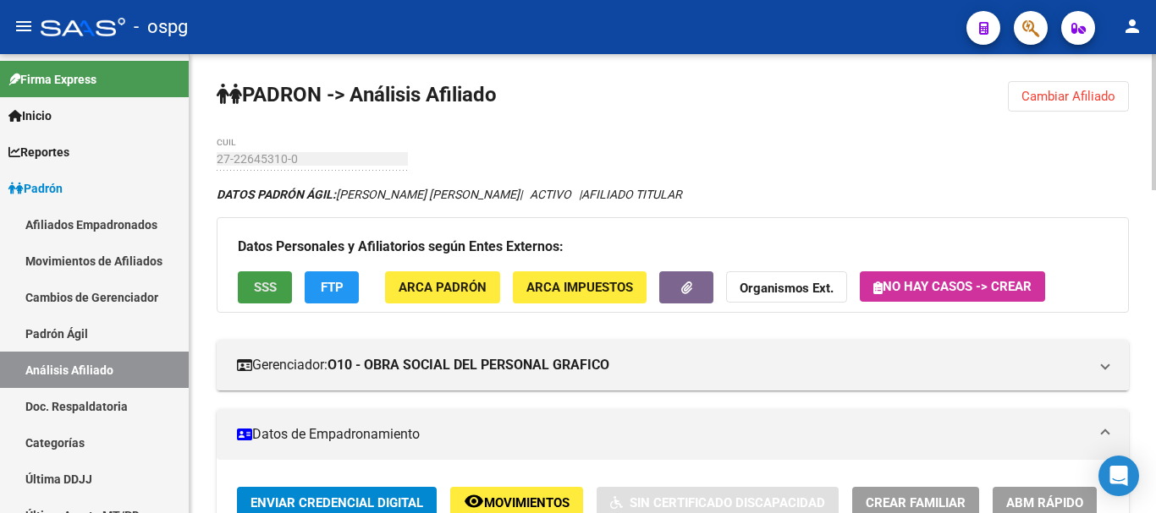
click at [257, 286] on span "SSS" at bounding box center [265, 288] width 23 height 15
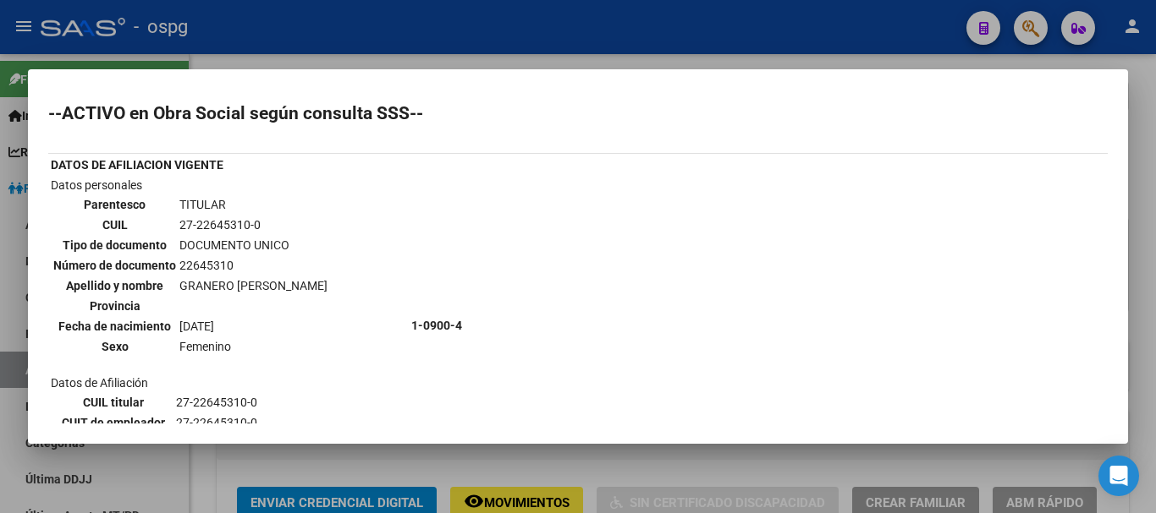
click at [1150, 191] on div at bounding box center [578, 256] width 1156 height 513
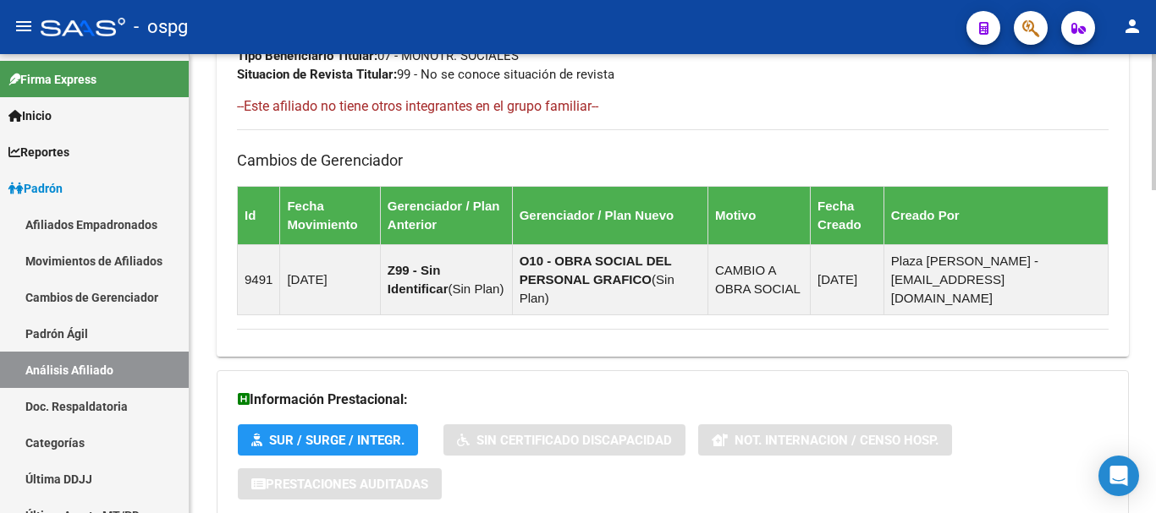
scroll to position [1090, 0]
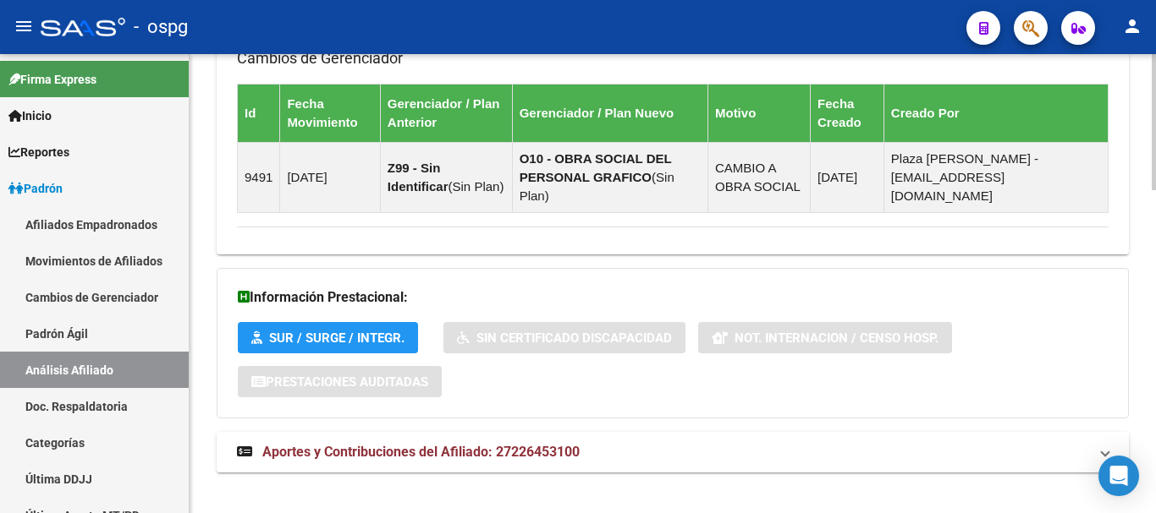
drag, startPoint x: 554, startPoint y: 424, endPoint x: 579, endPoint y: 411, distance: 28.4
click at [557, 432] on mat-expansion-panel-header "Aportes y Contribuciones del Afiliado: 27226453100" at bounding box center [673, 452] width 912 height 41
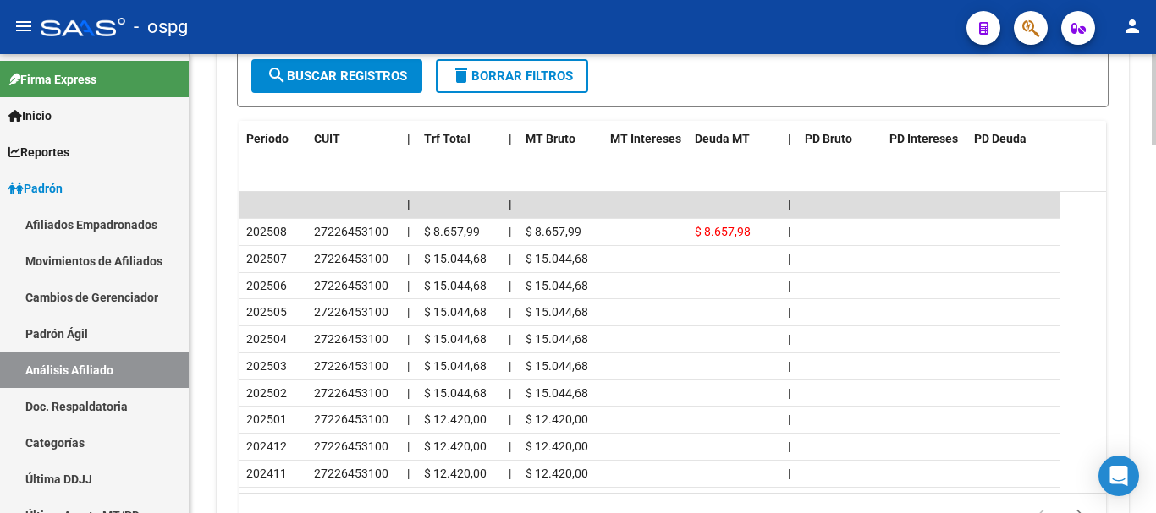
scroll to position [1781, 0]
